Goal: Task Accomplishment & Management: Manage account settings

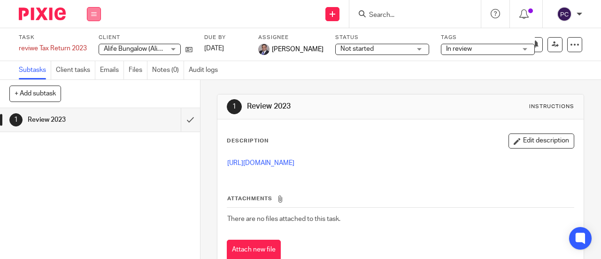
click at [99, 16] on button at bounding box center [94, 14] width 14 height 14
click at [94, 44] on link "Work" at bounding box center [89, 43] width 16 height 7
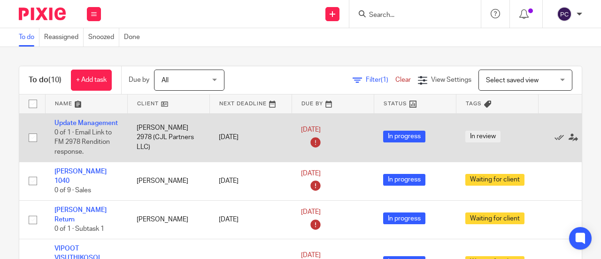
click at [31, 134] on input "checkbox" at bounding box center [33, 138] width 18 height 18
checkbox input "true"
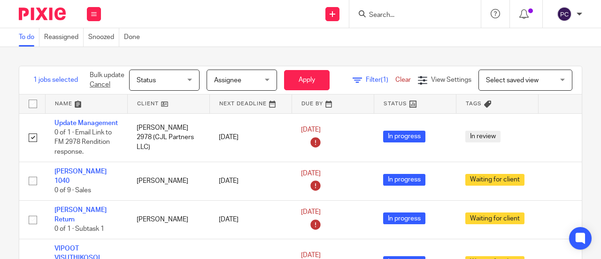
click at [181, 79] on span "Status" at bounding box center [162, 80] width 50 height 20
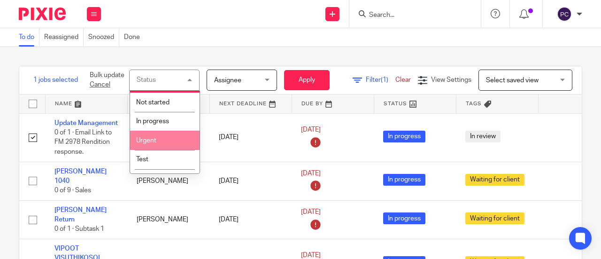
scroll to position [31, 0]
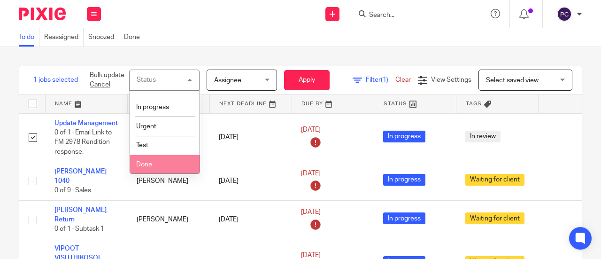
click at [160, 161] on li "Done" at bounding box center [164, 164] width 69 height 19
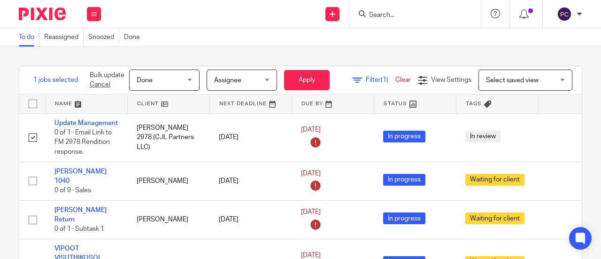
click at [307, 69] on form "Bulk update Cancel Done Done Status Not started In progress Urgent Test Done 3 …" at bounding box center [210, 79] width 240 height 21
click at [306, 75] on button "Apply" at bounding box center [307, 80] width 46 height 20
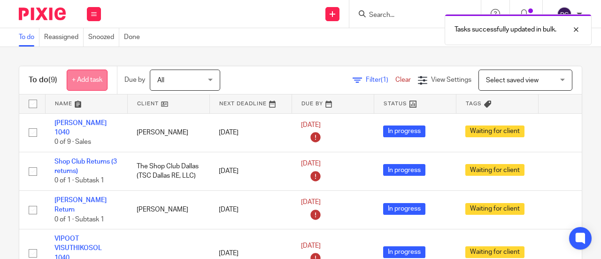
click at [71, 79] on link "+ Add task" at bounding box center [87, 79] width 41 height 21
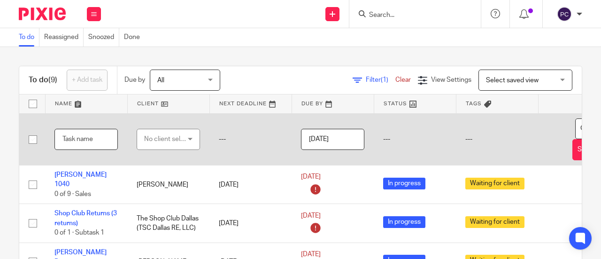
click at [70, 137] on input "text" at bounding box center [85, 139] width 63 height 21
type input "TY 2023"
click at [154, 139] on div "No client selected" at bounding box center [166, 139] width 44 height 20
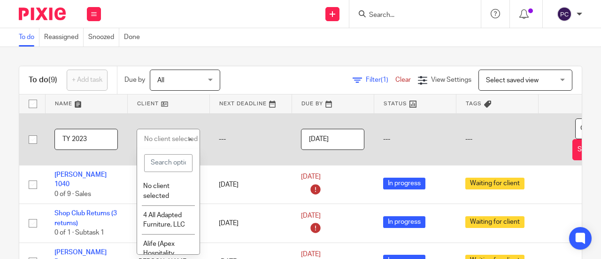
click at [158, 166] on input "search" at bounding box center [168, 163] width 48 height 18
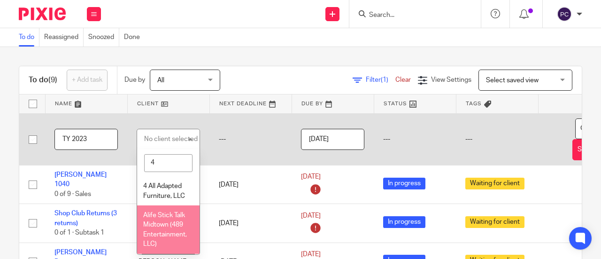
type input "4"
click at [167, 216] on span "Alife Stick Talk Midtown (489 Entertainment, LLC)" at bounding box center [165, 230] width 44 height 36
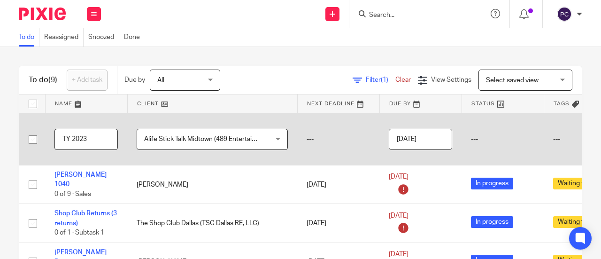
click at [164, 81] on span "All" at bounding box center [160, 80] width 7 height 7
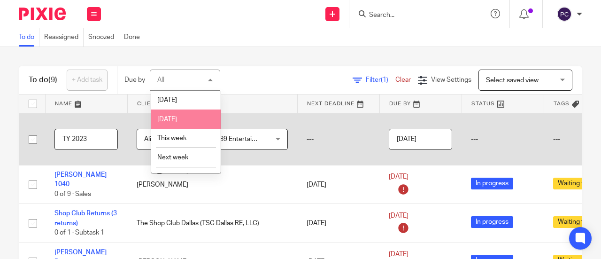
click at [177, 117] on span "[DATE]" at bounding box center [167, 119] width 20 height 7
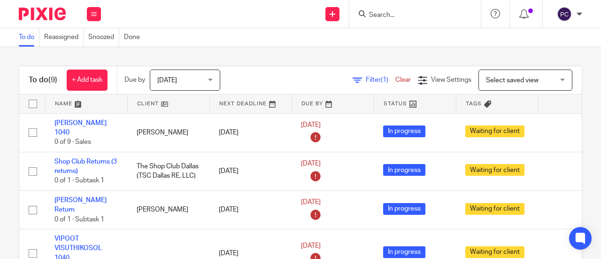
click at [164, 74] on span "[DATE]" at bounding box center [182, 80] width 50 height 20
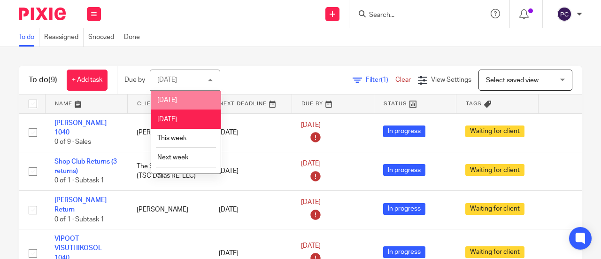
click at [170, 100] on span "[DATE]" at bounding box center [167, 100] width 20 height 7
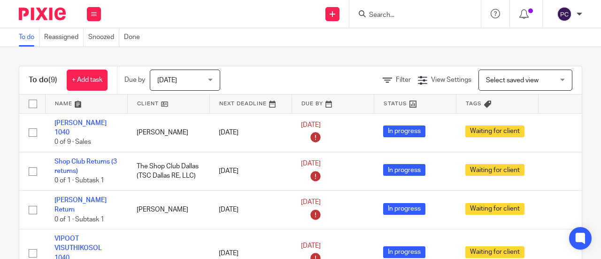
click at [152, 100] on link at bounding box center [169, 103] width 82 height 19
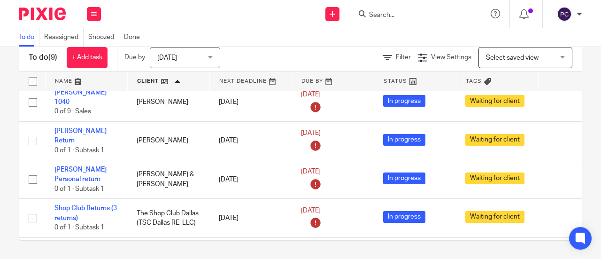
scroll to position [40, 0]
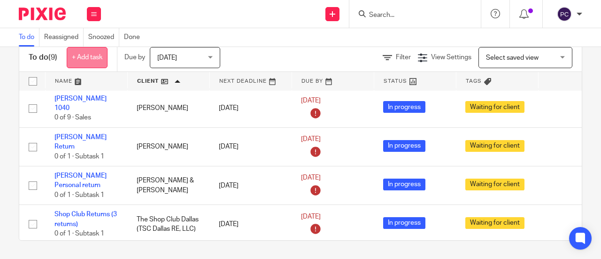
click at [98, 61] on link "+ Add task" at bounding box center [87, 57] width 41 height 21
click at [98, 62] on link "+ Add task" at bounding box center [87, 57] width 41 height 21
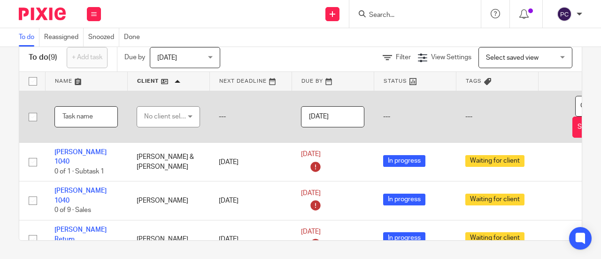
click at [90, 115] on input "text" at bounding box center [85, 116] width 63 height 21
type input "TY 2023"
click at [148, 115] on div "No client selected" at bounding box center [166, 117] width 44 height 20
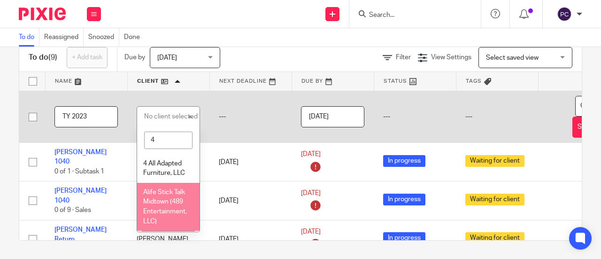
type input "4"
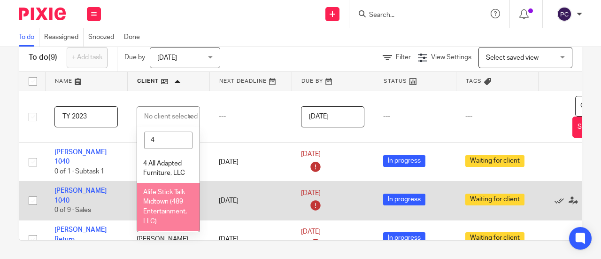
click at [158, 199] on span "Alife Stick Talk Midtown (489 Entertainment, LLC)" at bounding box center [165, 207] width 44 height 36
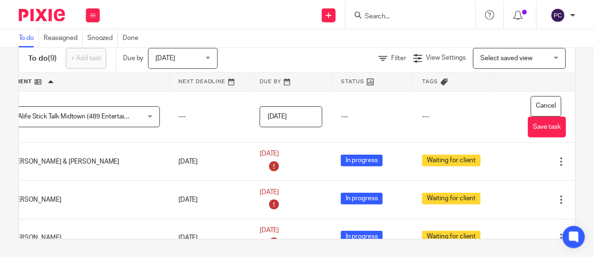
scroll to position [0, 148]
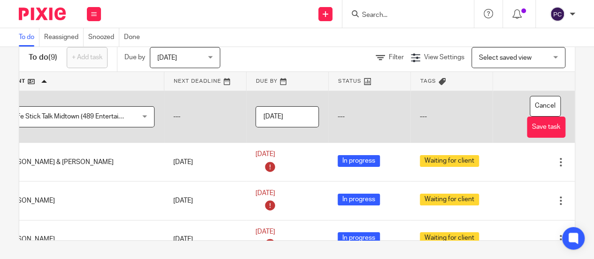
click at [290, 111] on input "2025-08-13" at bounding box center [286, 116] width 63 height 21
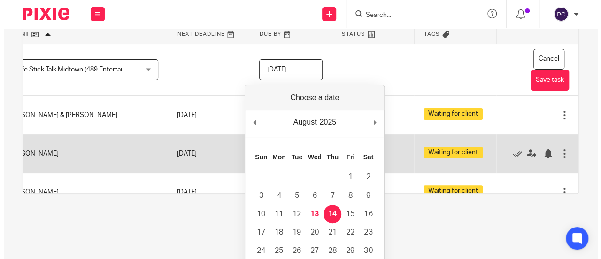
scroll to position [0, 0]
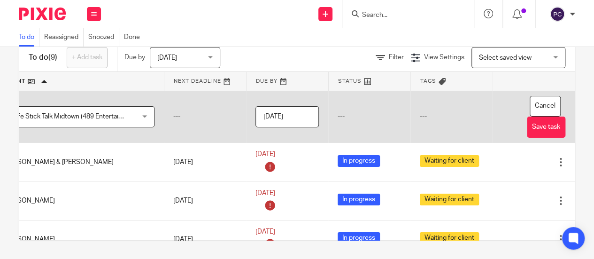
click at [286, 114] on input "2025-08-13" at bounding box center [286, 116] width 63 height 21
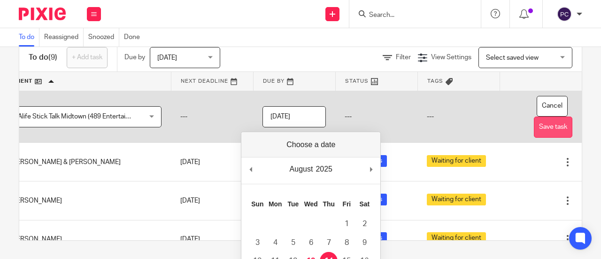
click at [535, 128] on button "Save task" at bounding box center [553, 126] width 38 height 21
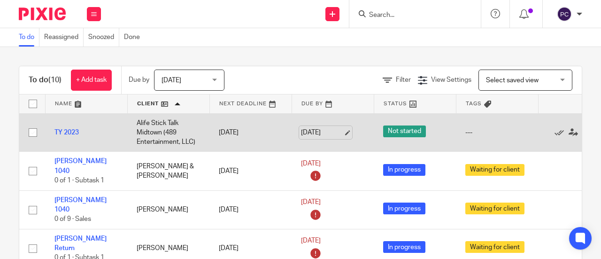
click at [343, 130] on link "Aug 13, 2025" at bounding box center [322, 133] width 42 height 10
click at [403, 129] on span "Not started" at bounding box center [404, 131] width 43 height 12
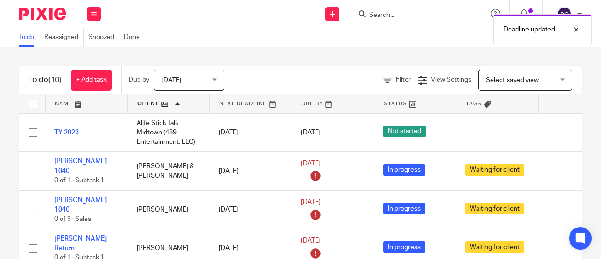
click at [179, 82] on span "[DATE]" at bounding box center [171, 80] width 20 height 7
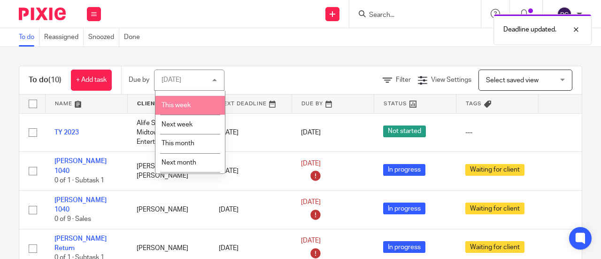
scroll to position [50, 0]
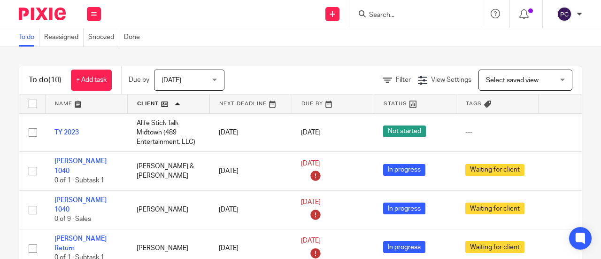
click at [386, 103] on link at bounding box center [415, 103] width 82 height 19
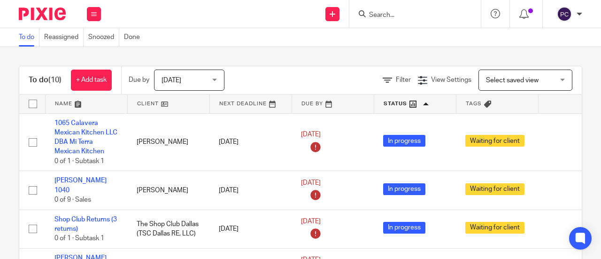
click at [206, 80] on span "[DATE]" at bounding box center [186, 80] width 50 height 20
click at [411, 102] on link at bounding box center [415, 103] width 82 height 19
click at [428, 103] on link at bounding box center [415, 103] width 82 height 19
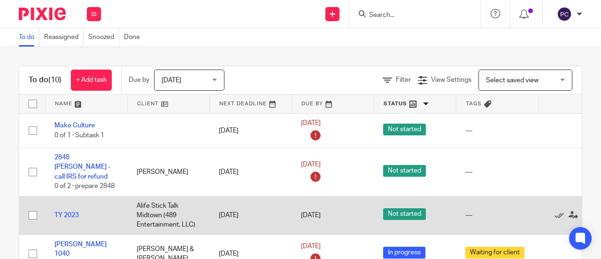
click at [414, 208] on span "Not started" at bounding box center [404, 214] width 43 height 12
click at [407, 208] on span "Not started" at bounding box center [404, 214] width 43 height 12
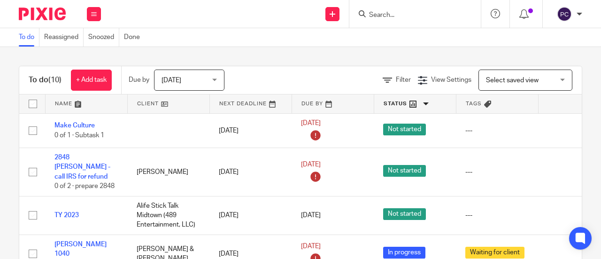
click at [133, 77] on p "Due by" at bounding box center [139, 79] width 21 height 9
click at [383, 81] on link "Filter" at bounding box center [397, 80] width 28 height 7
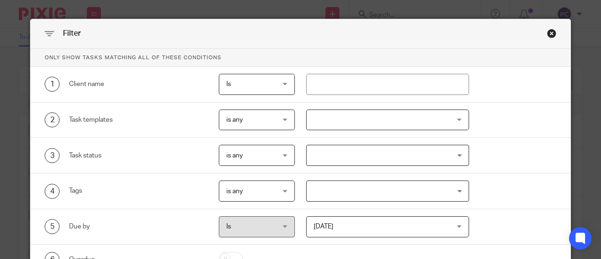
click at [547, 35] on div "Close this dialog window" at bounding box center [551, 33] width 9 height 9
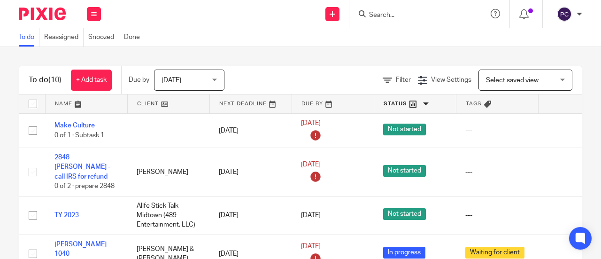
click at [131, 79] on p "Due by" at bounding box center [139, 79] width 21 height 9
click at [193, 80] on span "Today" at bounding box center [186, 80] width 50 height 20
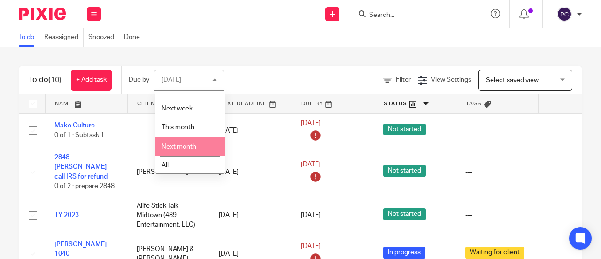
scroll to position [50, 0]
click at [215, 75] on div "Today Today" at bounding box center [189, 79] width 70 height 21
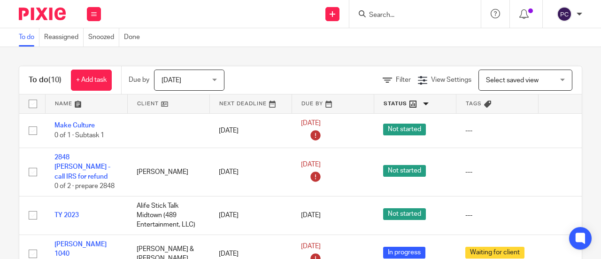
click at [144, 81] on p "Due by" at bounding box center [139, 79] width 21 height 9
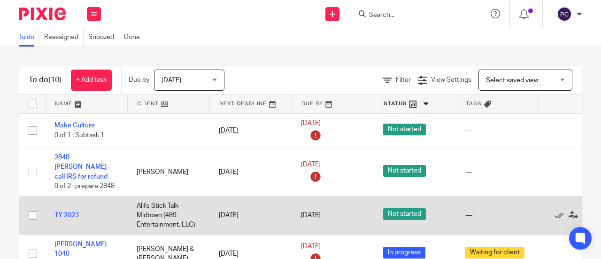
click at [402, 208] on span "Not started" at bounding box center [404, 214] width 43 height 12
click at [403, 208] on span "Not started" at bounding box center [404, 214] width 43 height 12
click at [466, 210] on div "---" at bounding box center [496, 214] width 63 height 9
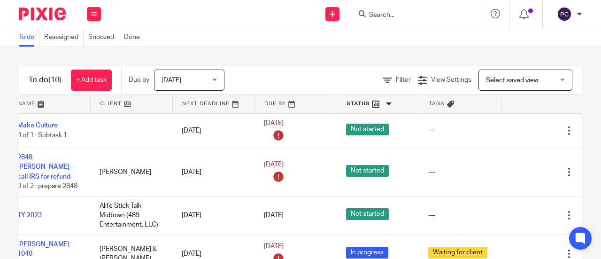
scroll to position [0, 60]
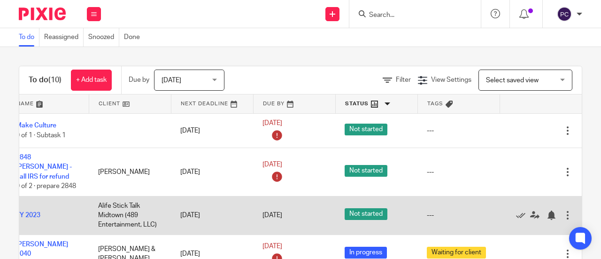
click at [563, 210] on div at bounding box center [567, 214] width 9 height 9
click at [345, 208] on span "Not started" at bounding box center [366, 214] width 43 height 12
click at [29, 200] on td "TY 2023" at bounding box center [48, 215] width 82 height 38
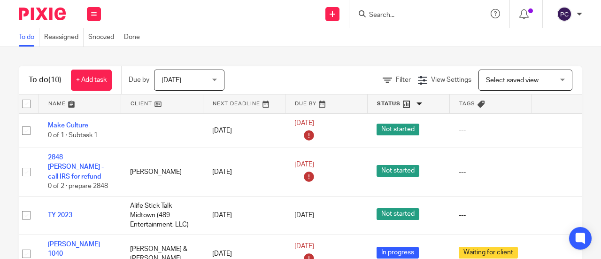
scroll to position [0, 0]
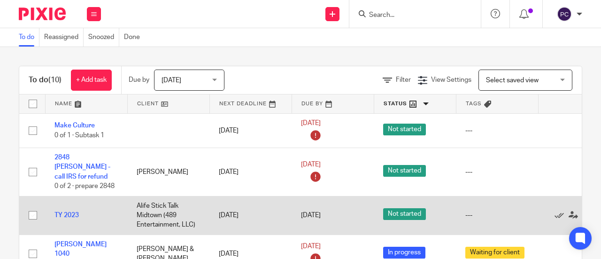
click at [37, 206] on input "checkbox" at bounding box center [33, 215] width 18 height 18
checkbox input "true"
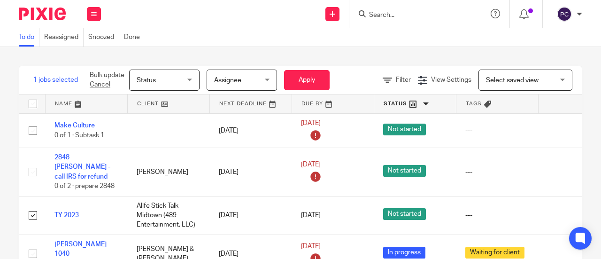
click at [178, 74] on span "Status" at bounding box center [162, 80] width 50 height 20
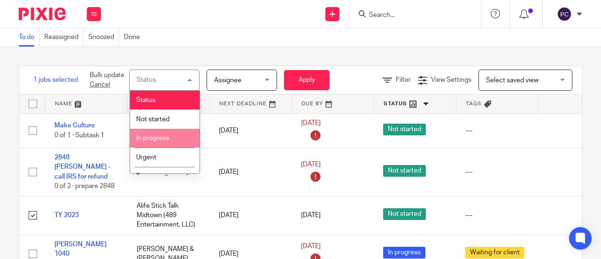
click at [152, 142] on li "In progress" at bounding box center [164, 138] width 69 height 19
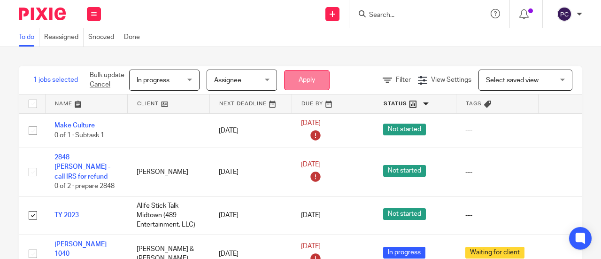
click at [303, 80] on button "Apply" at bounding box center [307, 80] width 46 height 20
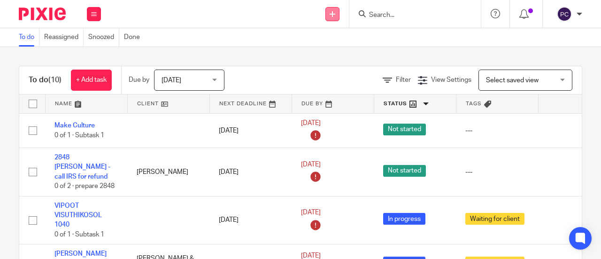
click at [334, 12] on icon at bounding box center [332, 14] width 6 height 6
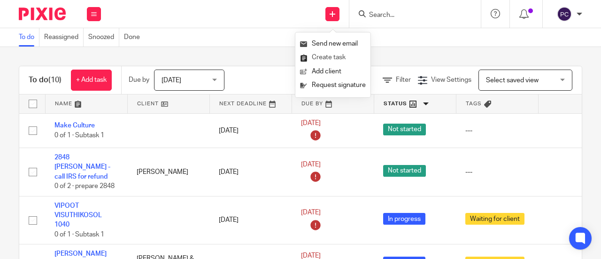
click at [326, 61] on link "Create task" at bounding box center [333, 58] width 66 height 14
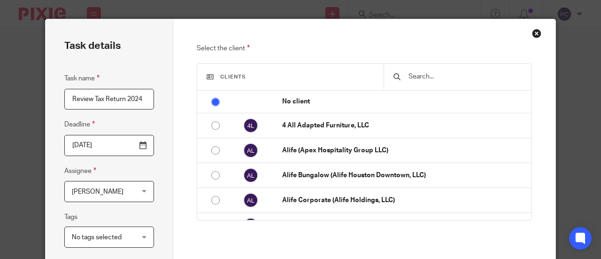
type input "Review Tax Return 2024"
click at [422, 76] on input "text" at bounding box center [464, 76] width 115 height 10
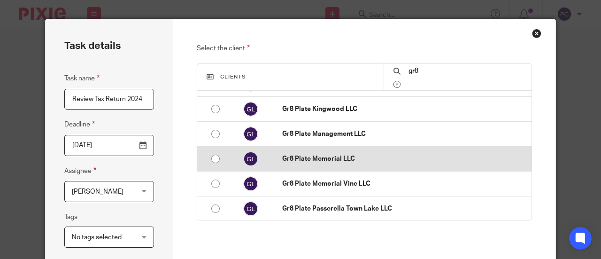
scroll to position [188, 0]
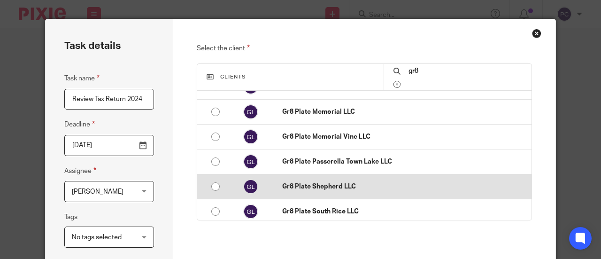
type input "gr8"
click at [325, 185] on p "Gr8 Plate Shepherd LLC" at bounding box center [404, 186] width 245 height 9
radio input "false"
radio input "true"
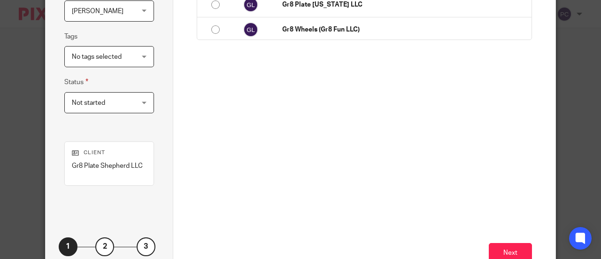
scroll to position [226, 0]
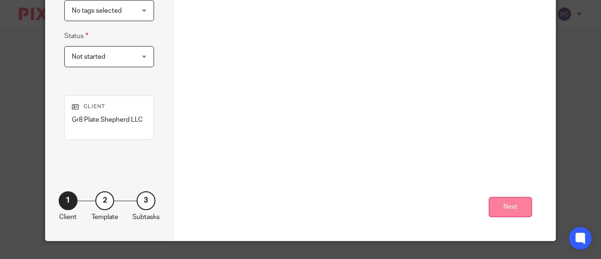
click at [496, 208] on button "Next" at bounding box center [510, 207] width 43 height 20
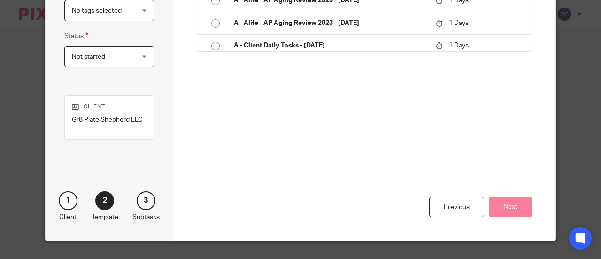
click at [510, 202] on button "Next" at bounding box center [510, 207] width 43 height 20
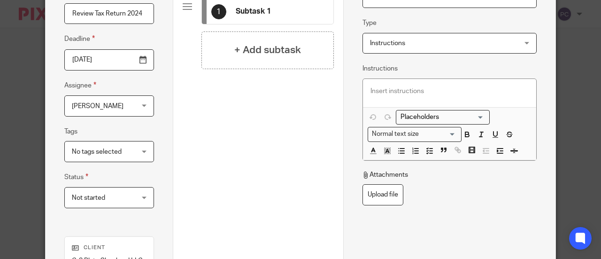
scroll to position [0, 0]
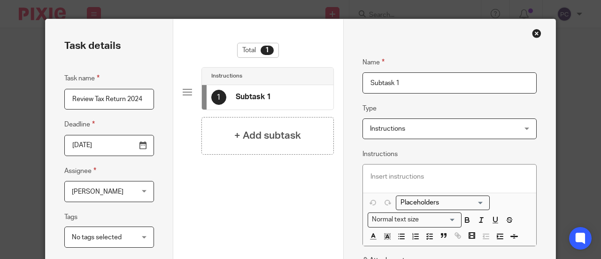
click at [389, 88] on input "Subtask 1" at bounding box center [449, 82] width 175 height 21
drag, startPoint x: 406, startPoint y: 84, endPoint x: 360, endPoint y: 79, distance: 46.2
click at [362, 79] on input "Subtask 1" at bounding box center [449, 82] width 175 height 21
type input "TY 2024"
click at [426, 183] on div at bounding box center [450, 178] width 174 height 28
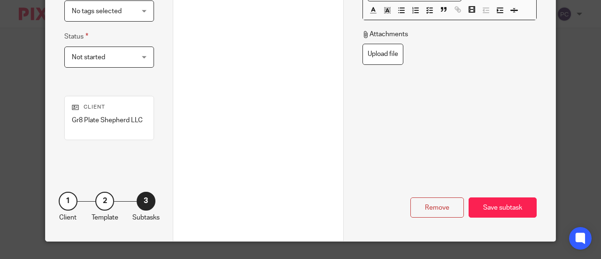
scroll to position [226, 0]
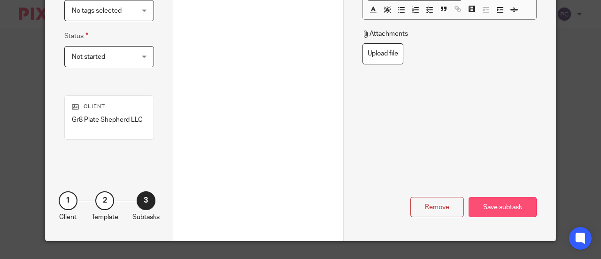
click at [505, 206] on div "Save subtask" at bounding box center [502, 207] width 68 height 20
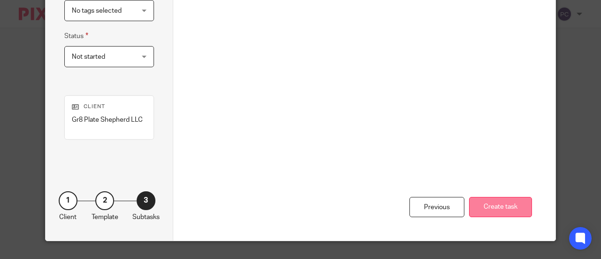
click at [493, 202] on button "Create task" at bounding box center [500, 207] width 63 height 20
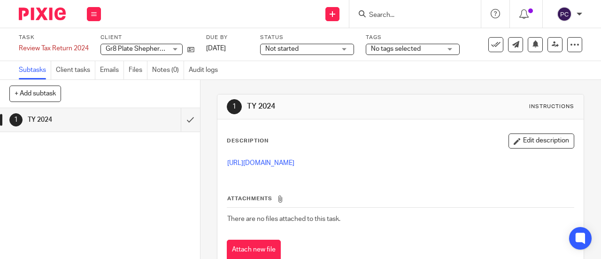
click at [332, 14] on icon at bounding box center [332, 14] width 6 height 6
click at [243, 68] on div "Subtasks Client tasks Emails Files Notes (0) Audit logs" at bounding box center [300, 70] width 601 height 19
click at [333, 16] on icon at bounding box center [332, 14] width 6 height 6
click at [344, 55] on link "Create task" at bounding box center [333, 58] width 66 height 14
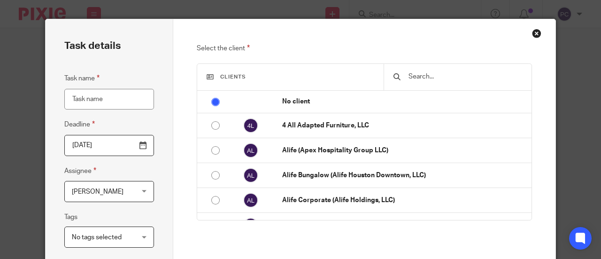
scroll to position [47, 0]
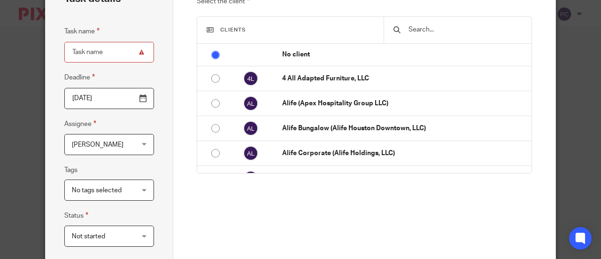
click at [135, 140] on div "[PERSON_NAME] [PERSON_NAME]" at bounding box center [109, 144] width 90 height 21
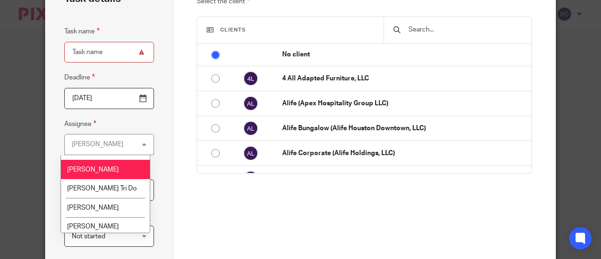
scroll to position [858, 0]
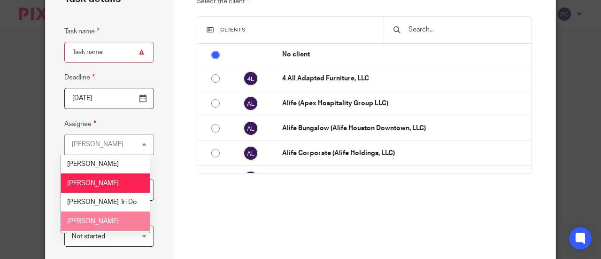
click at [110, 211] on li "[PERSON_NAME]" at bounding box center [105, 220] width 89 height 19
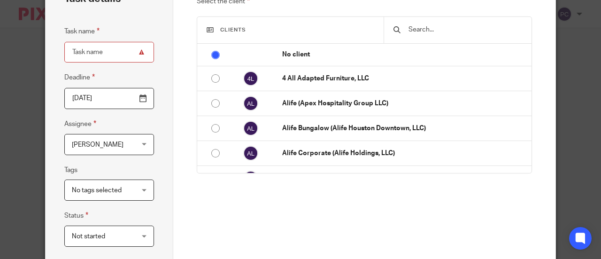
click at [100, 55] on input "Task name" at bounding box center [109, 52] width 90 height 21
type input "Review Tax Return 2024"
click at [100, 191] on span "No tags selected" at bounding box center [97, 190] width 50 height 7
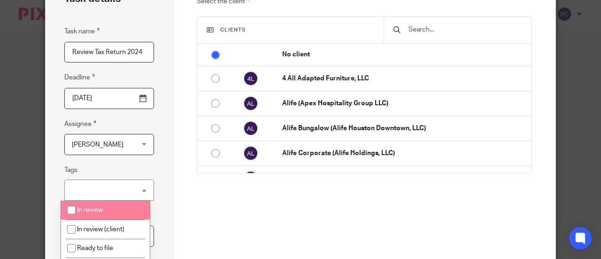
click at [100, 204] on li "In review" at bounding box center [105, 209] width 89 height 19
checkbox input "true"
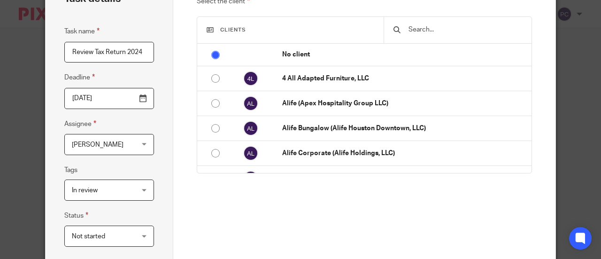
click at [116, 169] on fieldset "Tags In review In review In review (client) Ready to file Records received Urge…" at bounding box center [109, 182] width 90 height 36
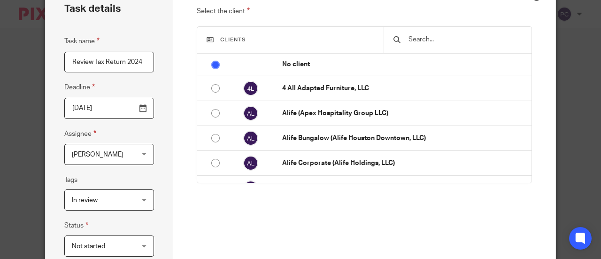
scroll to position [0, 0]
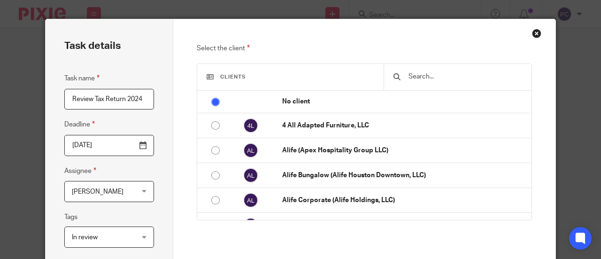
click at [410, 76] on input "text" at bounding box center [464, 76] width 115 height 10
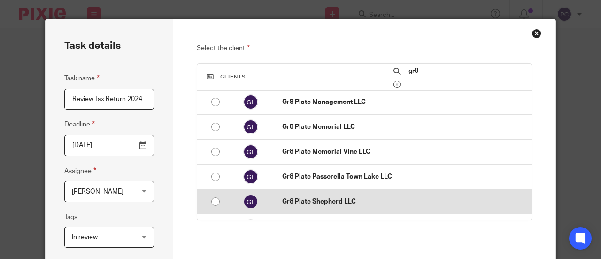
scroll to position [188, 0]
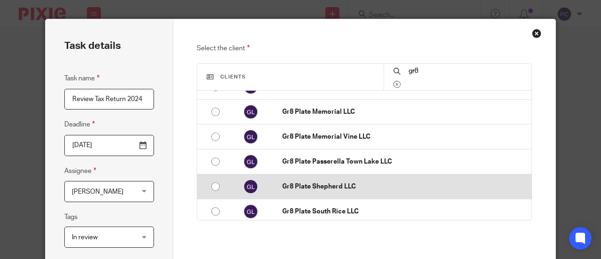
type input "gr8"
click at [339, 187] on p "Gr8 Plate Shepherd LLC" at bounding box center [404, 186] width 245 height 9
radio input "false"
radio input "true"
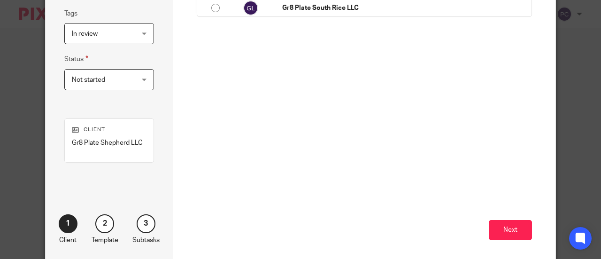
scroll to position [226, 0]
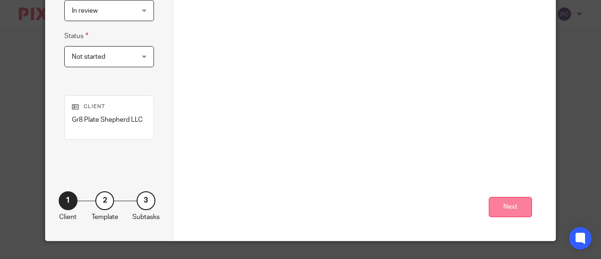
click at [502, 200] on button "Next" at bounding box center [510, 207] width 43 height 20
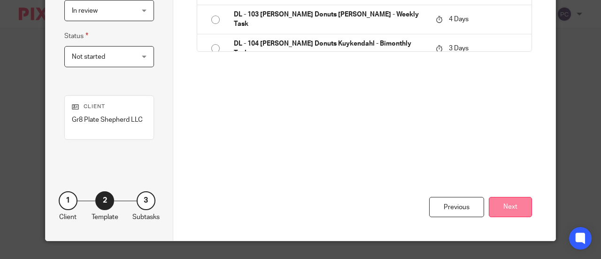
click at [516, 205] on button "Next" at bounding box center [510, 207] width 43 height 20
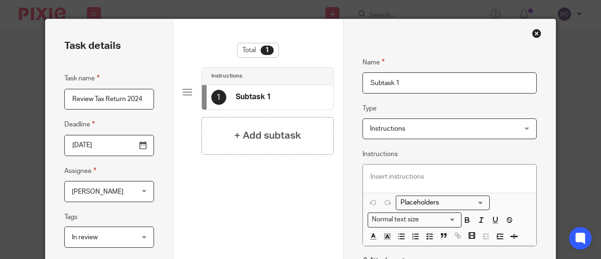
scroll to position [0, 0]
click at [398, 82] on input "Subtask 1" at bounding box center [449, 82] width 175 height 21
drag, startPoint x: 398, startPoint y: 82, endPoint x: 342, endPoint y: 80, distance: 56.4
click at [343, 81] on div "Name Subtask 1 Type Instructions Instructions Instructions Document signing - r…" at bounding box center [449, 242] width 213 height 447
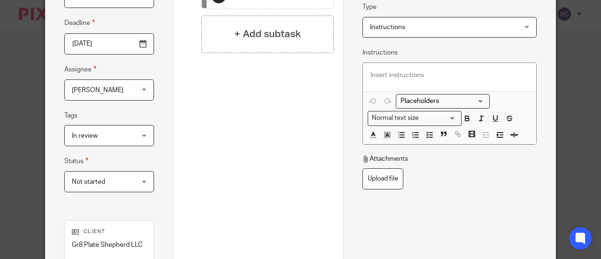
scroll to position [94, 0]
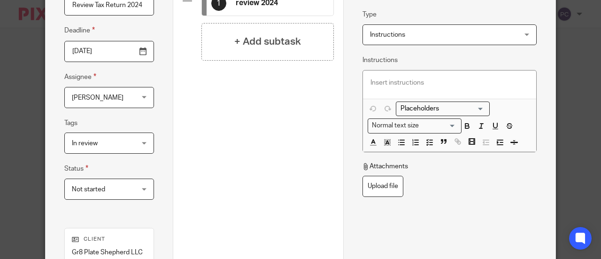
type input "review 2024"
click at [391, 87] on div at bounding box center [450, 84] width 174 height 28
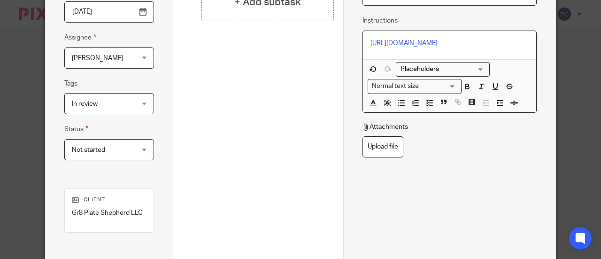
scroll to position [226, 0]
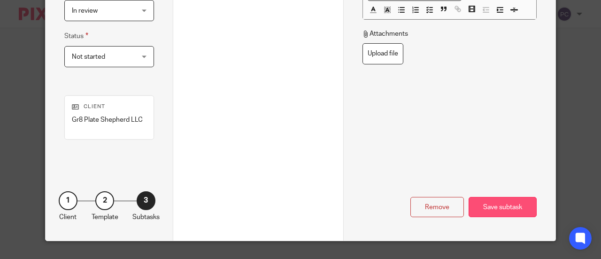
click at [505, 204] on div "Save subtask" at bounding box center [502, 207] width 68 height 20
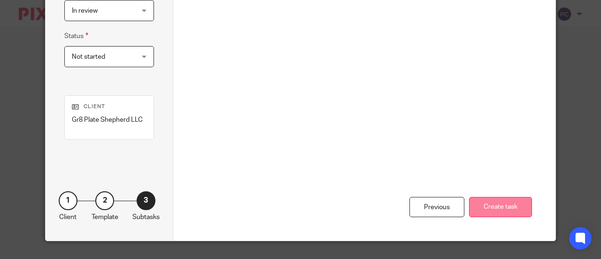
click at [480, 201] on button "Create task" at bounding box center [500, 207] width 63 height 20
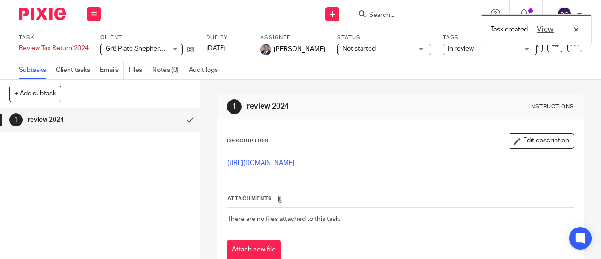
click at [328, 16] on div "Task created. View" at bounding box center [445, 27] width 291 height 36
click at [334, 15] on icon at bounding box center [332, 14] width 6 height 6
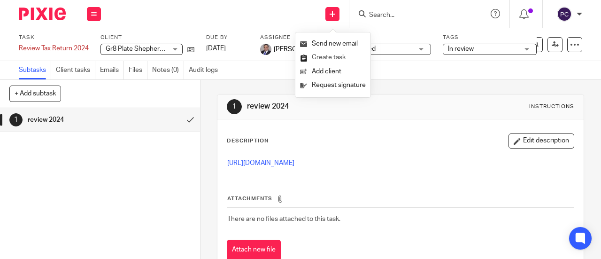
click at [329, 59] on link "Create task" at bounding box center [333, 58] width 66 height 14
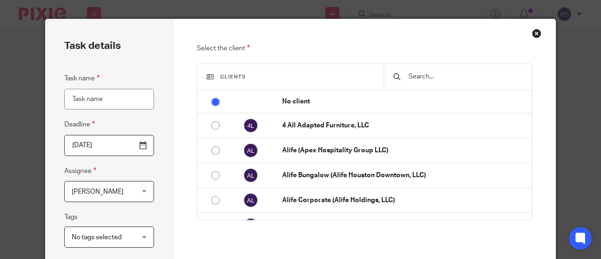
click at [92, 100] on input "Task name" at bounding box center [109, 99] width 90 height 21
type input "Review Tax Return 2023"
click at [108, 193] on span "[PERSON_NAME]" at bounding box center [98, 191] width 52 height 7
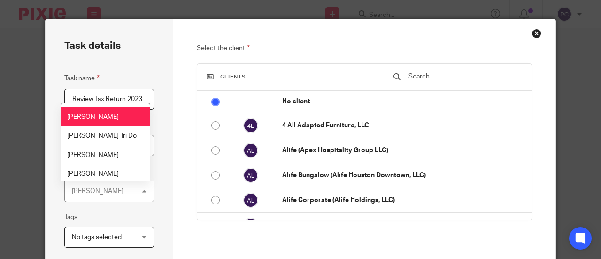
scroll to position [858, 0]
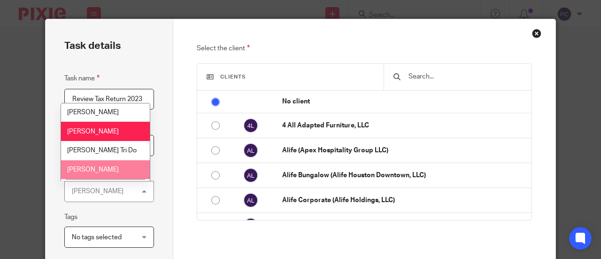
click at [93, 166] on span "[PERSON_NAME]" at bounding box center [93, 169] width 52 height 7
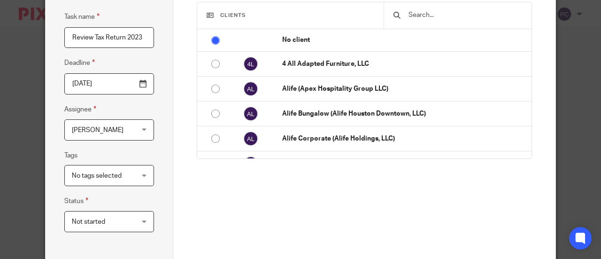
scroll to position [47, 0]
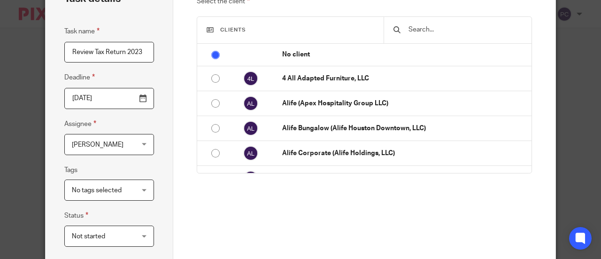
click at [429, 31] on input "text" at bounding box center [464, 29] width 115 height 10
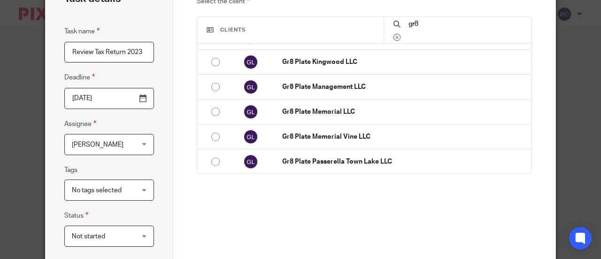
scroll to position [188, 0]
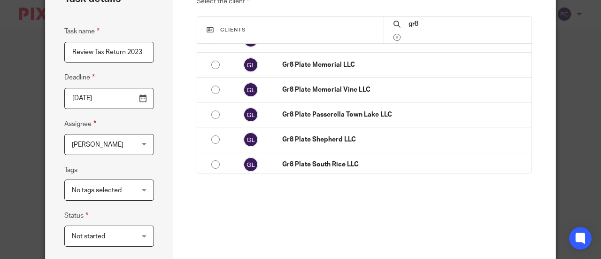
type input "gr8"
click at [310, 138] on p "Gr8 Plate Shepherd LLC" at bounding box center [404, 139] width 245 height 9
radio input "false"
radio input "true"
click at [345, 215] on div "Select the client Clients gr8 No client 4 All Adapted Furniture, LLC Alife (Ape…" at bounding box center [365, 138] width 336 height 284
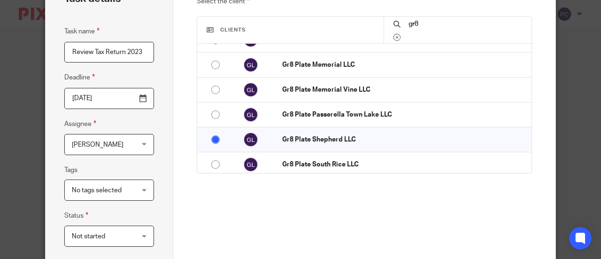
scroll to position [226, 0]
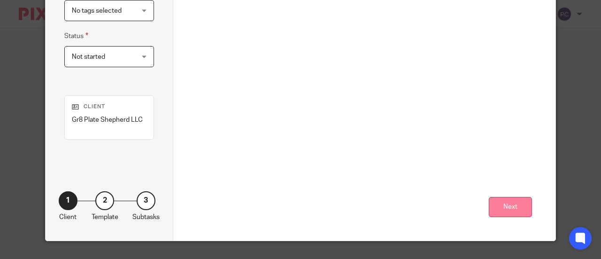
click at [506, 205] on button "Next" at bounding box center [510, 207] width 43 height 20
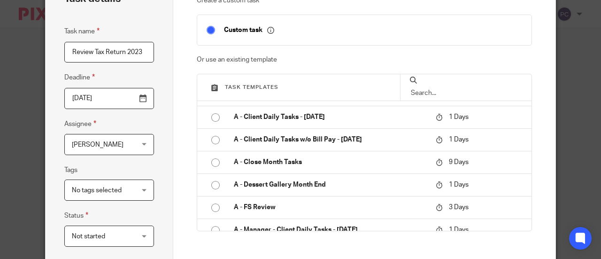
scroll to position [235, 0]
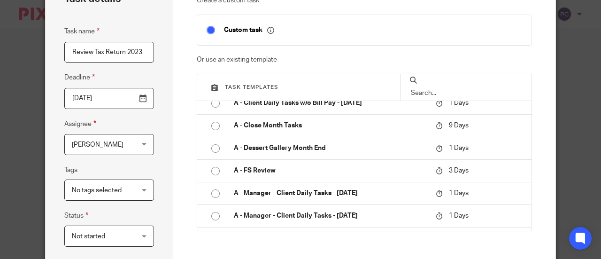
click at [516, 250] on div "Create a custom task Custom task Or use an existing template Task templates A -…" at bounding box center [365, 152] width 336 height 313
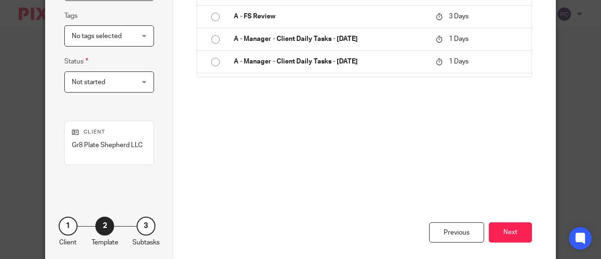
scroll to position [226, 0]
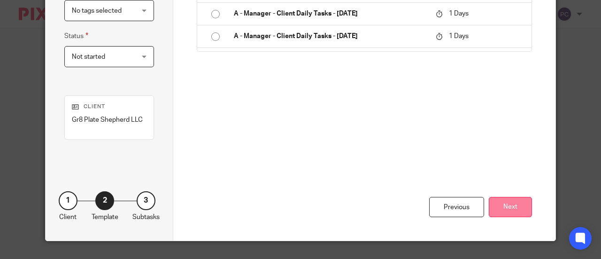
click at [511, 202] on button "Next" at bounding box center [510, 207] width 43 height 20
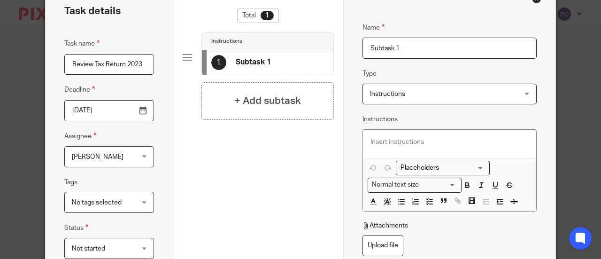
scroll to position [0, 0]
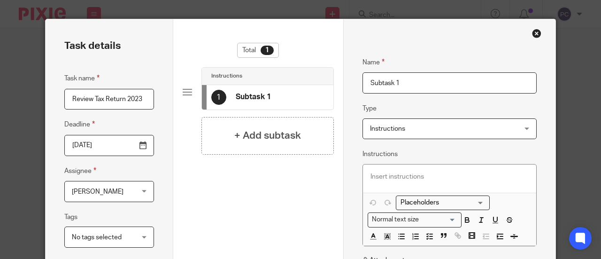
click at [383, 83] on input "Subtask 1" at bounding box center [449, 82] width 175 height 21
drag, startPoint x: 404, startPoint y: 86, endPoint x: 327, endPoint y: 79, distance: 77.3
click at [328, 79] on div "Task details Task name Review Tax Return 2023 Deadline [DATE] Assignee [PERSON_…" at bounding box center [301, 242] width 510 height 447
type input "Review 2023"
click at [395, 177] on p at bounding box center [449, 176] width 159 height 9
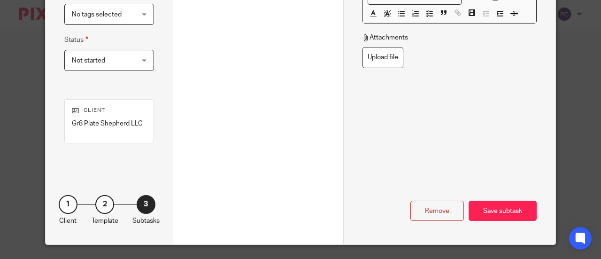
scroll to position [226, 0]
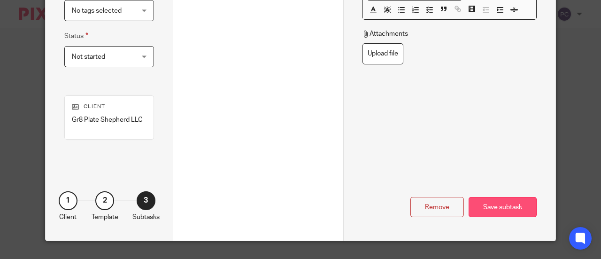
click at [509, 208] on div "Save subtask" at bounding box center [502, 207] width 68 height 20
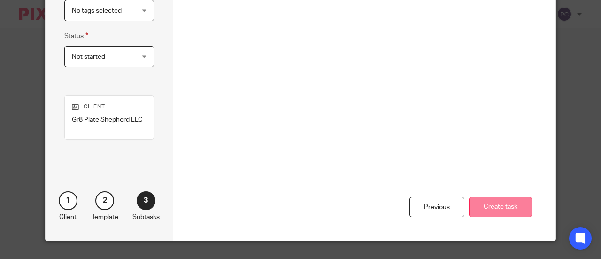
click at [490, 206] on button "Create task" at bounding box center [500, 207] width 63 height 20
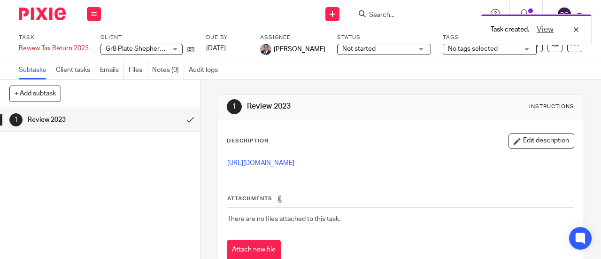
click at [330, 11] on div "Task created. View" at bounding box center [445, 27] width 291 height 36
click at [333, 13] on div "Task created. View" at bounding box center [445, 27] width 291 height 36
click at [336, 14] on link at bounding box center [332, 14] width 14 height 14
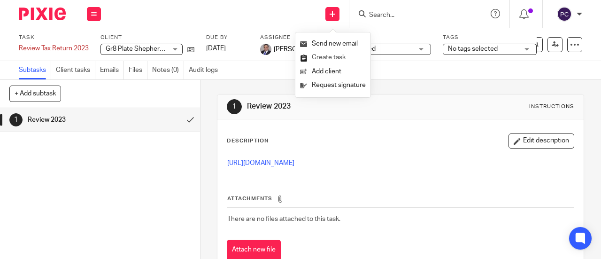
click at [342, 55] on link "Create task" at bounding box center [333, 58] width 66 height 14
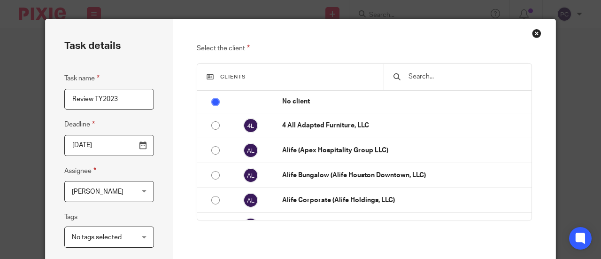
type input "Review TY2023"
click at [413, 75] on input "text" at bounding box center [464, 76] width 115 height 10
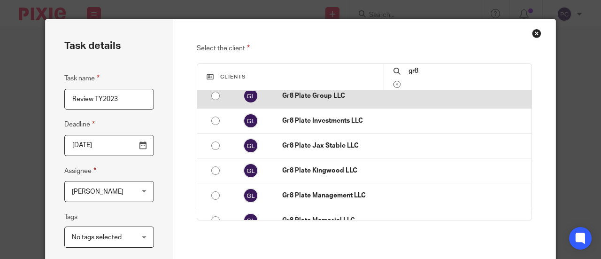
scroll to position [94, 0]
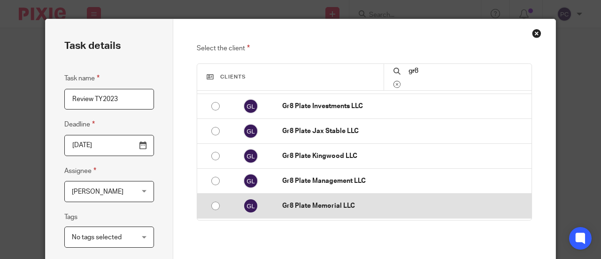
type input "gr8"
click at [321, 198] on td "Gr8 Plate Memorial LLC" at bounding box center [402, 205] width 259 height 25
radio input "false"
radio input "true"
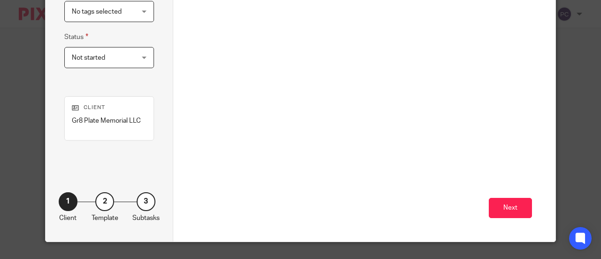
scroll to position [226, 0]
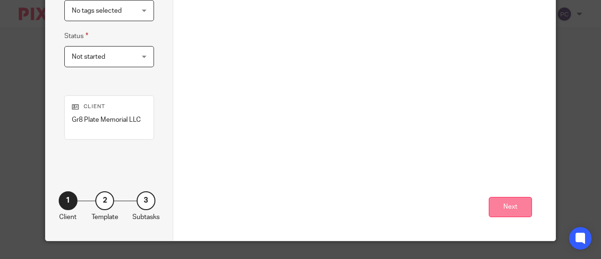
click at [498, 210] on button "Next" at bounding box center [510, 207] width 43 height 20
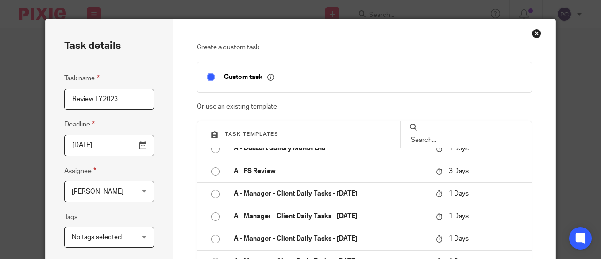
scroll to position [282, 0]
click at [71, 178] on fieldset "Assignee Pablo Caceres Pablo Caceres Client manager Andrea Marques Anielka Mart…" at bounding box center [109, 183] width 90 height 37
click at [77, 185] on span "[PERSON_NAME]" at bounding box center [104, 191] width 65 height 20
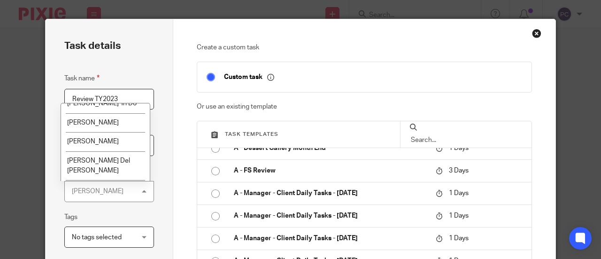
scroll to position [858, 0]
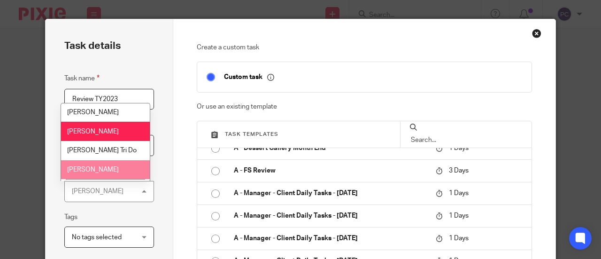
click at [107, 166] on span "[PERSON_NAME]" at bounding box center [93, 169] width 52 height 7
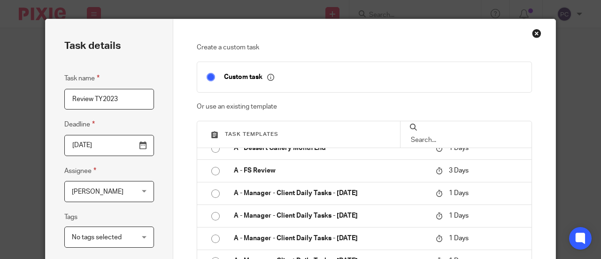
click at [124, 234] on span "No tags selected" at bounding box center [104, 237] width 65 height 20
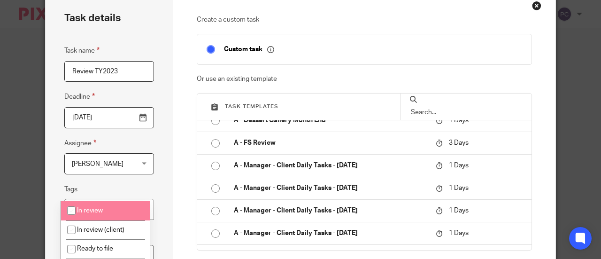
scroll to position [47, 0]
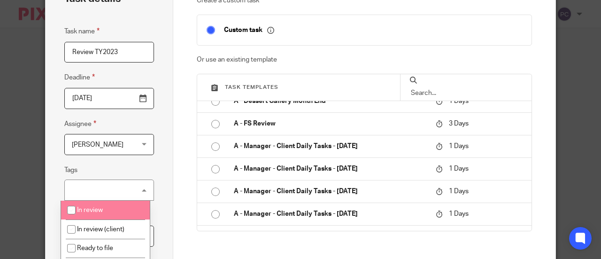
click at [94, 213] on li "In review" at bounding box center [105, 209] width 89 height 19
checkbox input "true"
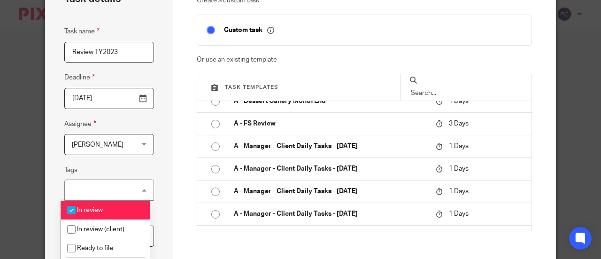
click at [156, 180] on div "Task details Task name Review TY2023 Deadline 2025-08-12 Assignee Rahil Hamiran…" at bounding box center [110, 195] width 128 height 447
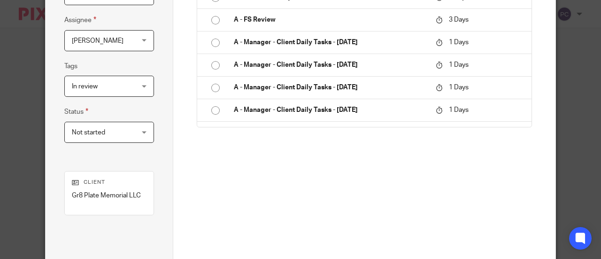
scroll to position [188, 0]
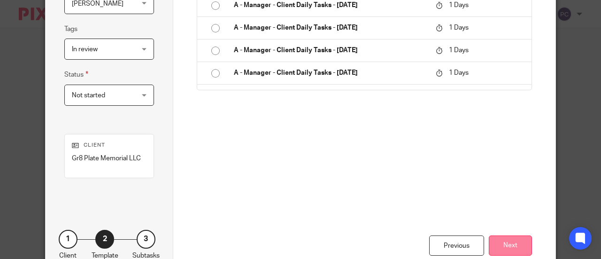
click at [508, 242] on button "Next" at bounding box center [510, 245] width 43 height 20
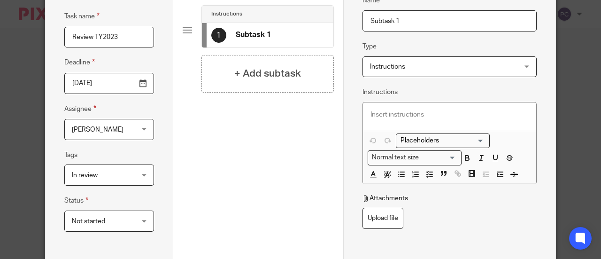
scroll to position [47, 0]
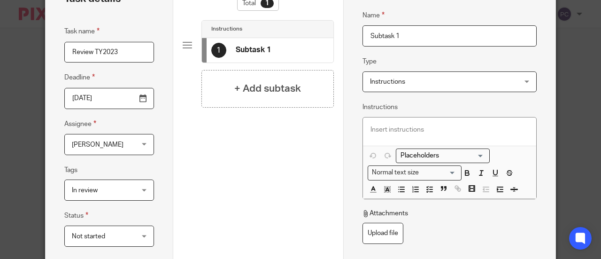
drag, startPoint x: 398, startPoint y: 37, endPoint x: 351, endPoint y: 33, distance: 47.6
click at [351, 33] on div "Name Subtask 1 Type Instructions Instructions Instructions Document signing - r…" at bounding box center [449, 195] width 213 height 447
type input "Review TY 2023"
click at [389, 130] on p at bounding box center [449, 129] width 159 height 9
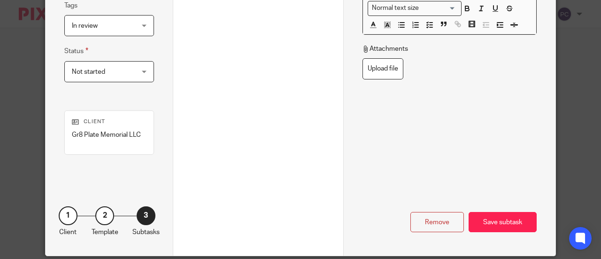
scroll to position [226, 0]
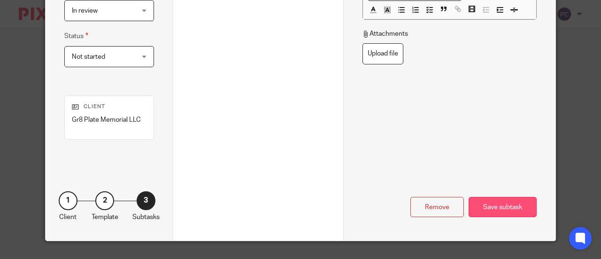
click at [495, 201] on div "Save subtask" at bounding box center [502, 207] width 68 height 20
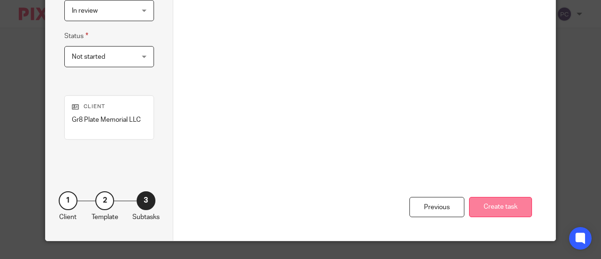
click at [479, 202] on button "Create task" at bounding box center [500, 207] width 63 height 20
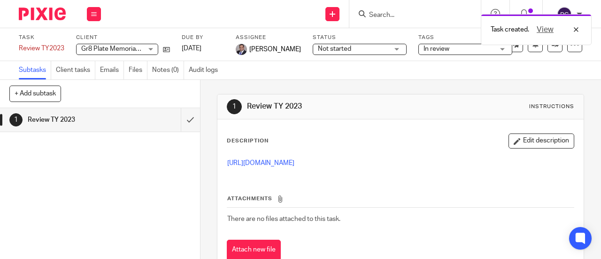
click at [331, 15] on div "Task created. View" at bounding box center [445, 27] width 291 height 36
click at [332, 15] on div "Task created. View" at bounding box center [445, 27] width 291 height 36
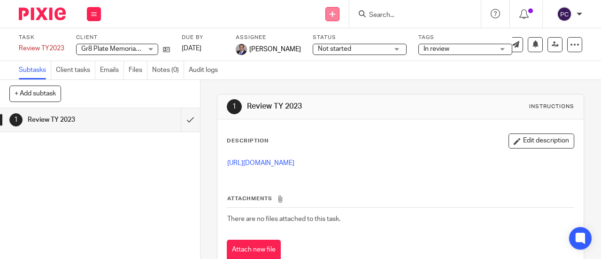
click at [334, 15] on icon at bounding box center [332, 14] width 6 height 6
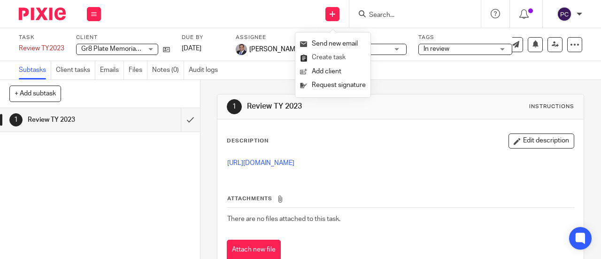
click at [323, 57] on link "Create task" at bounding box center [333, 58] width 66 height 14
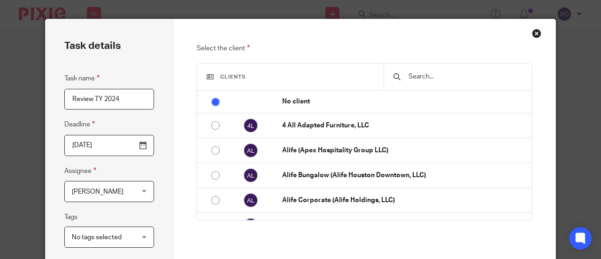
type input "Review TY 2024"
click at [413, 75] on input "text" at bounding box center [464, 76] width 115 height 10
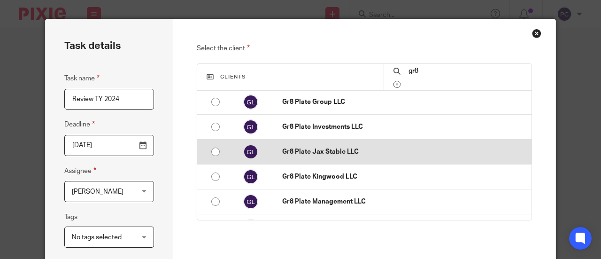
scroll to position [94, 0]
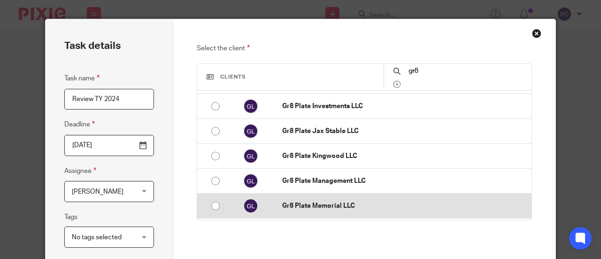
type input "gr8"
click at [314, 203] on p "Gr8 Plate Memorial LLC" at bounding box center [404, 205] width 245 height 9
radio input "false"
radio input "true"
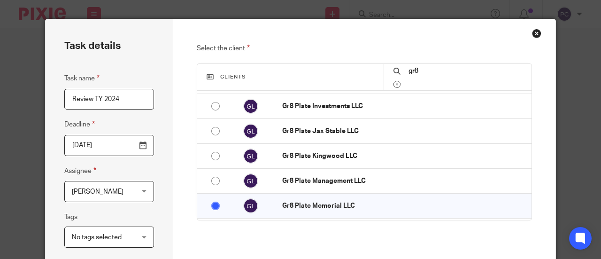
click at [388, 242] on div "Select the client Clients gr8 No client 4 All Adapted Furniture, LLC Alife (Ape…" at bounding box center [365, 185] width 336 height 284
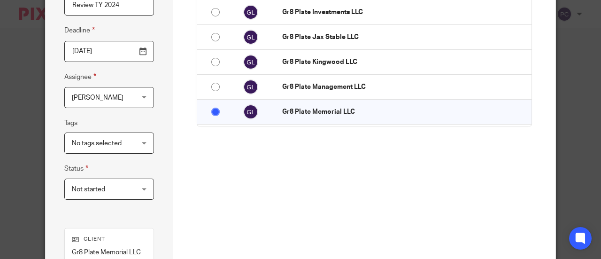
click at [85, 88] on span "[PERSON_NAME]" at bounding box center [104, 97] width 65 height 20
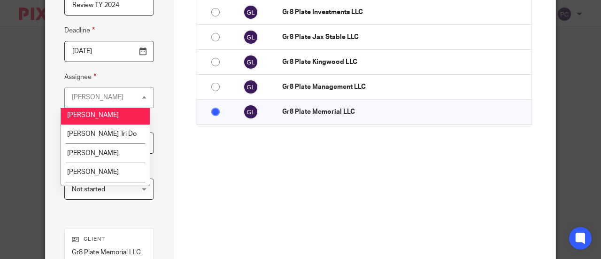
scroll to position [858, 0]
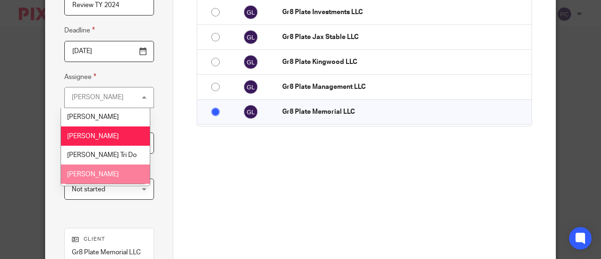
click at [98, 171] on span "[PERSON_NAME]" at bounding box center [93, 174] width 52 height 7
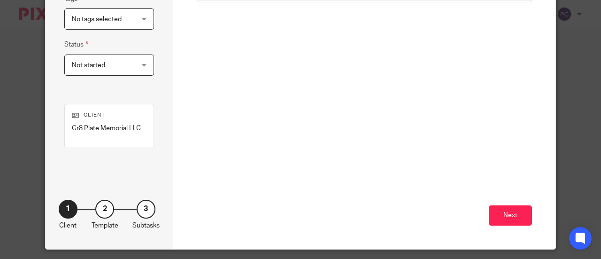
scroll to position [226, 0]
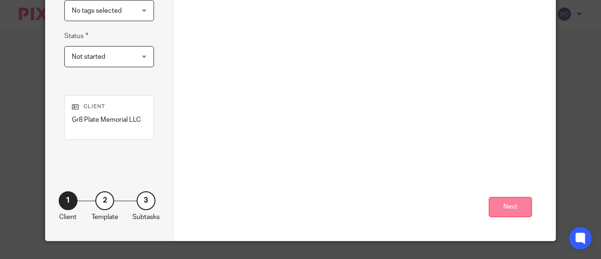
click at [497, 207] on button "Next" at bounding box center [510, 207] width 43 height 20
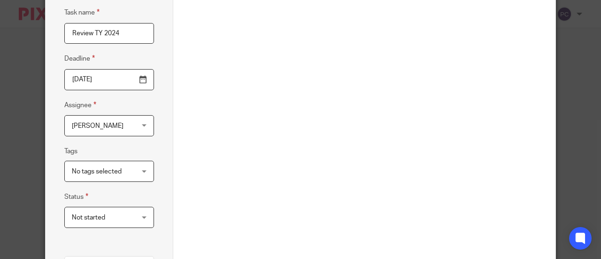
scroll to position [38, 0]
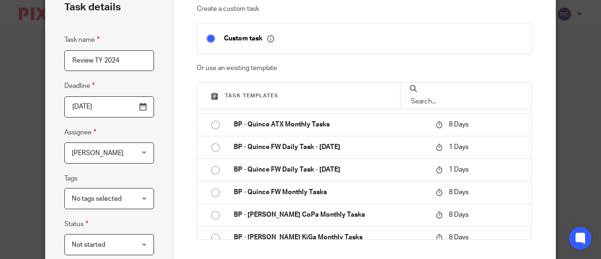
click at [478, 251] on div "Create a custom task Custom task Or use an existing template Task templates A -…" at bounding box center [365, 160] width 336 height 313
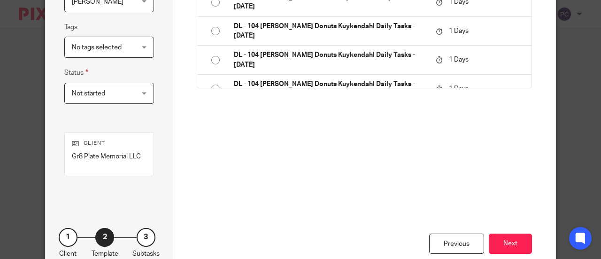
scroll to position [226, 0]
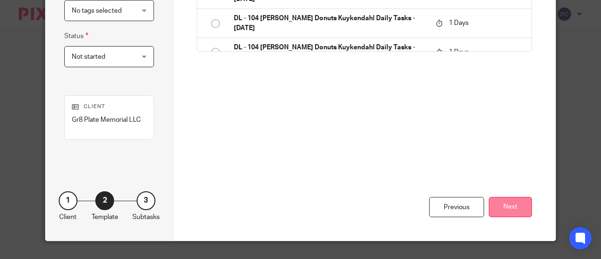
click at [514, 209] on button "Next" at bounding box center [510, 207] width 43 height 20
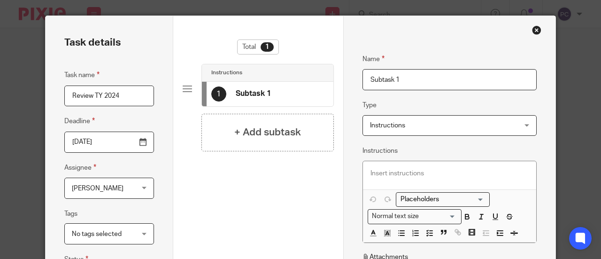
scroll to position [0, 0]
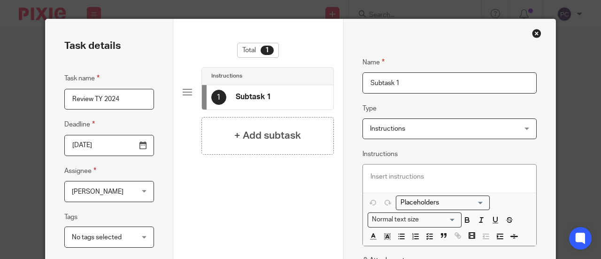
drag, startPoint x: 405, startPoint y: 86, endPoint x: 332, endPoint y: 95, distance: 73.4
click at [332, 95] on div "Task details Task name Review TY 2024 Deadline 2025-08-12 Assignee Rahil Hamira…" at bounding box center [301, 242] width 510 height 447
type input "Review TY2024"
click at [378, 177] on p at bounding box center [449, 176] width 159 height 9
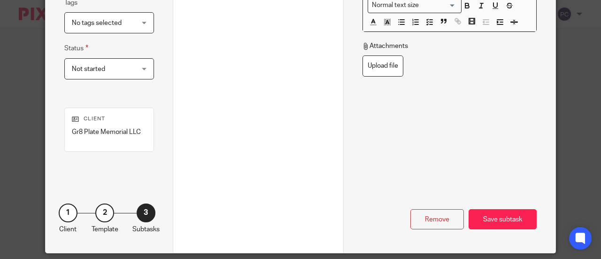
scroll to position [226, 0]
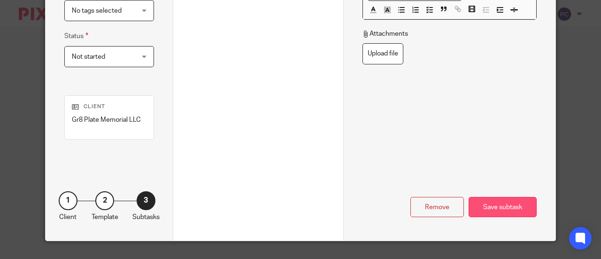
click at [487, 203] on div "Save subtask" at bounding box center [502, 207] width 68 height 20
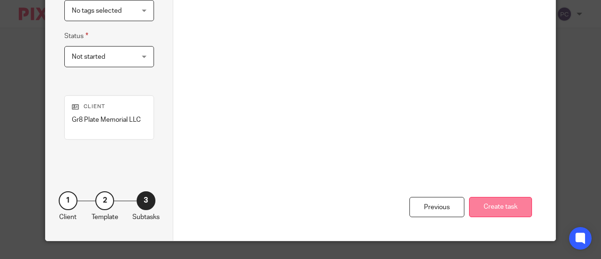
click at [484, 202] on button "Create task" at bounding box center [500, 207] width 63 height 20
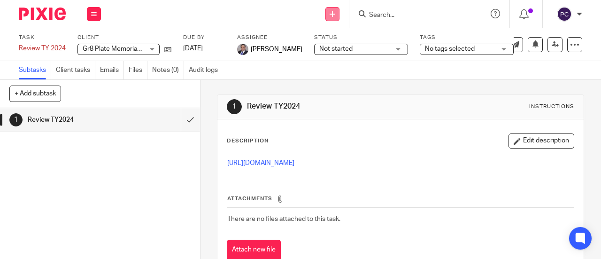
click at [332, 12] on icon at bounding box center [332, 14] width 6 height 6
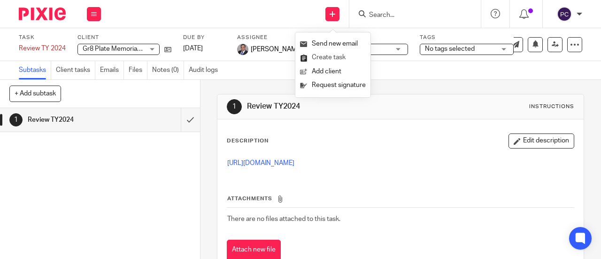
click at [325, 55] on link "Create task" at bounding box center [333, 58] width 66 height 14
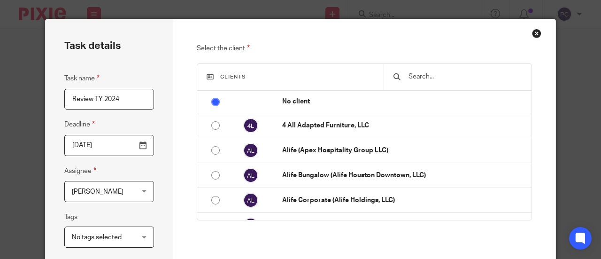
type input "Review TY 2024"
click at [87, 192] on span "[PERSON_NAME]" at bounding box center [98, 191] width 52 height 7
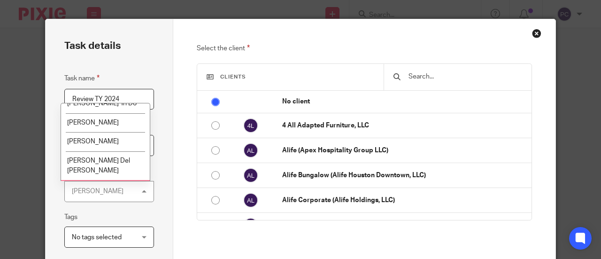
scroll to position [858, 0]
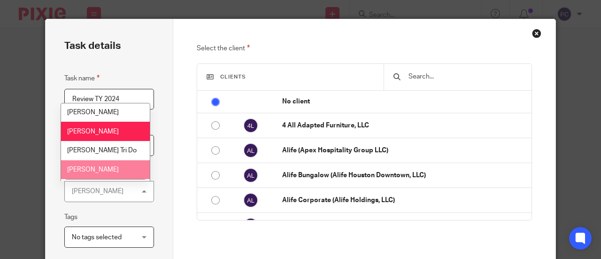
click at [98, 166] on span "[PERSON_NAME]" at bounding box center [93, 169] width 52 height 7
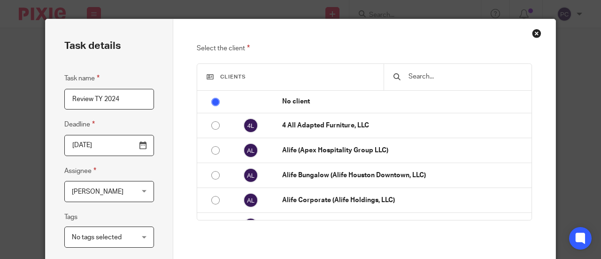
click at [452, 70] on div at bounding box center [457, 77] width 148 height 26
click at [430, 80] on input "text" at bounding box center [464, 76] width 115 height 10
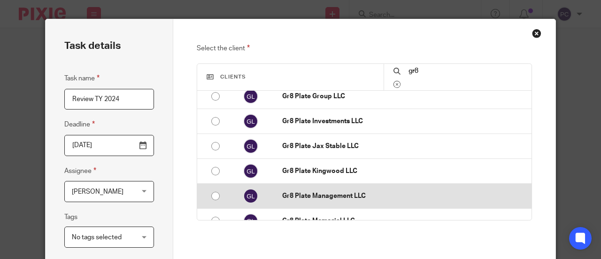
scroll to position [94, 0]
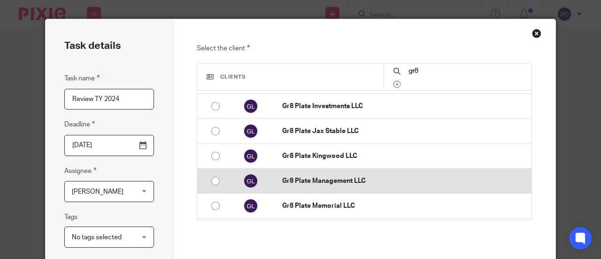
type input "gr8"
click at [333, 179] on p "Gr8 Plate Management LLC" at bounding box center [404, 180] width 245 height 9
radio input "false"
radio input "true"
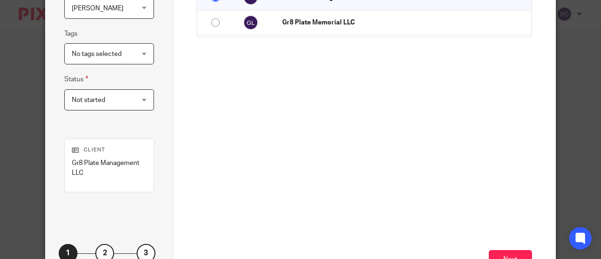
scroll to position [188, 0]
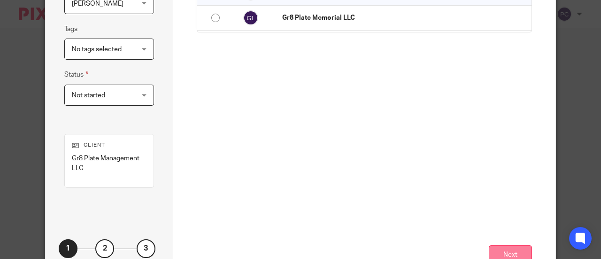
click at [505, 248] on button "Next" at bounding box center [510, 255] width 43 height 20
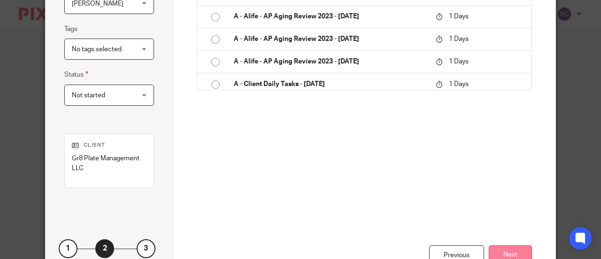
click at [502, 249] on button "Next" at bounding box center [510, 255] width 43 height 20
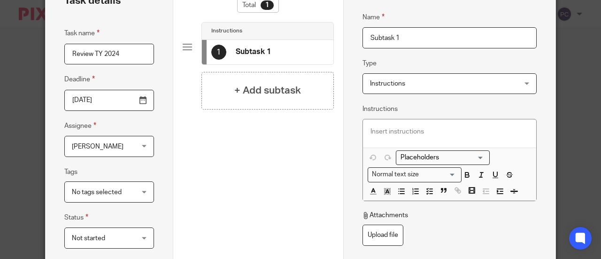
scroll to position [0, 0]
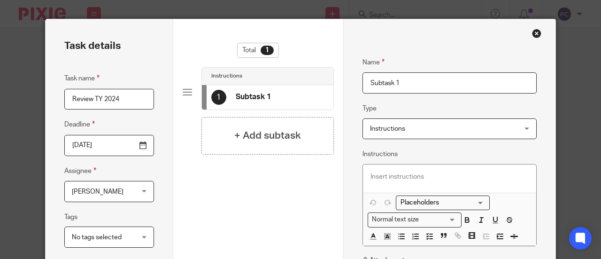
drag, startPoint x: 408, startPoint y: 84, endPoint x: 333, endPoint y: 73, distance: 76.0
click at [337, 84] on div "Task details Task name Review TY 2024 Deadline 2025-08-12 Assignee Rahil Hamira…" at bounding box center [301, 247] width 510 height 457
type input "Review"
click at [376, 175] on p at bounding box center [449, 176] width 159 height 9
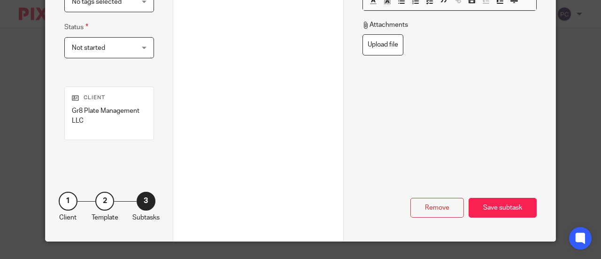
scroll to position [236, 0]
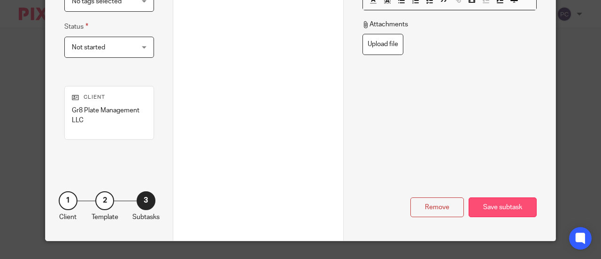
click at [498, 205] on div "Save subtask" at bounding box center [502, 207] width 68 height 20
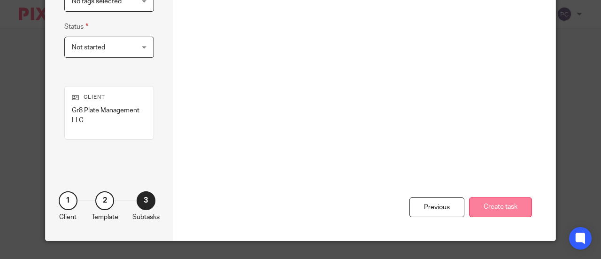
click at [485, 207] on button "Create task" at bounding box center [500, 207] width 63 height 20
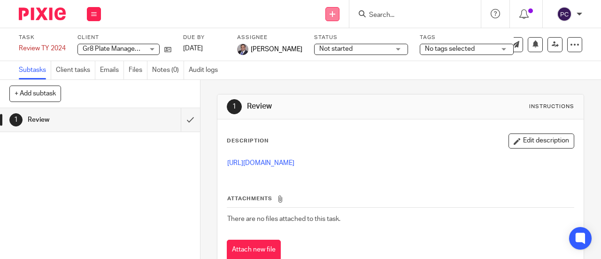
click at [328, 9] on link at bounding box center [332, 14] width 14 height 14
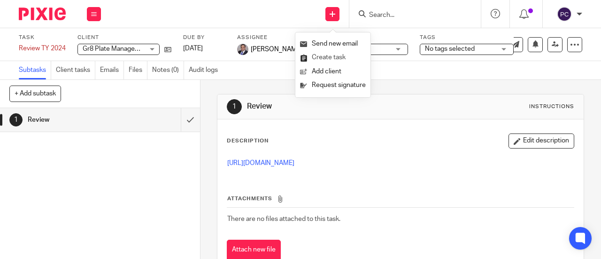
click at [325, 55] on link "Create task" at bounding box center [333, 58] width 66 height 14
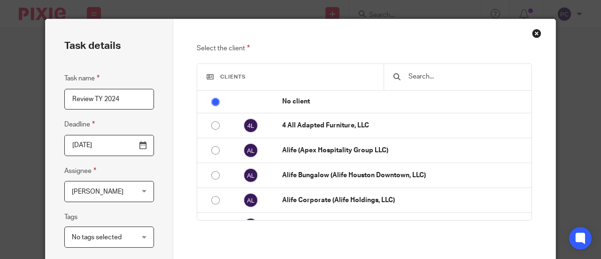
type input "Review TY 2024"
click at [103, 191] on span "[PERSON_NAME]" at bounding box center [98, 191] width 52 height 7
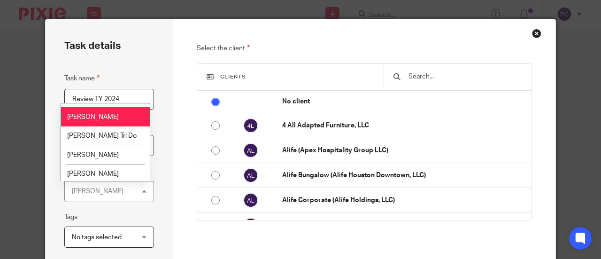
scroll to position [858, 0]
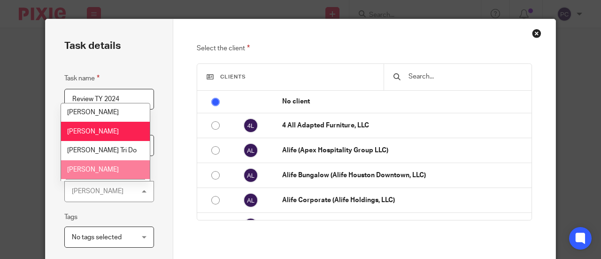
click at [87, 160] on li "[PERSON_NAME]" at bounding box center [105, 169] width 89 height 19
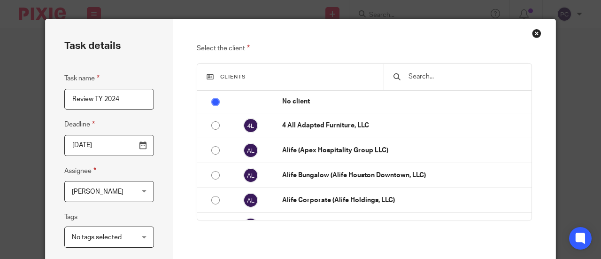
click at [409, 77] on input "text" at bounding box center [464, 76] width 115 height 10
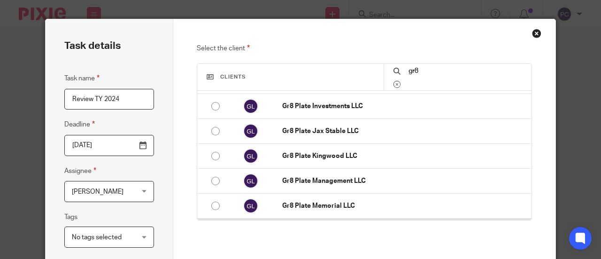
scroll to position [141, 0]
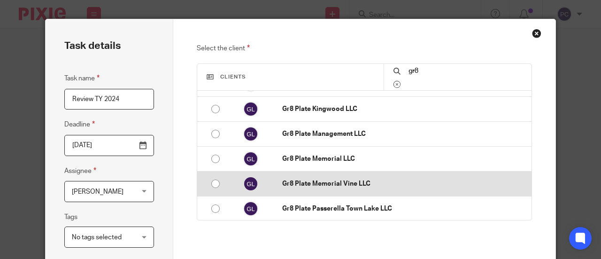
type input "gr8"
click at [212, 183] on input "radio" at bounding box center [216, 184] width 18 height 18
radio input "false"
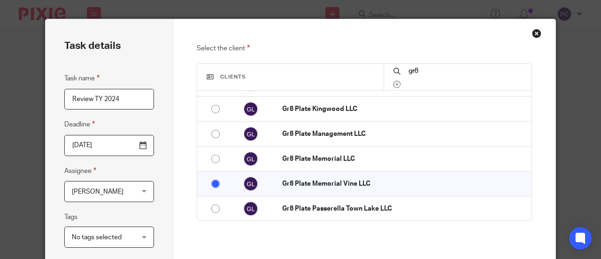
click at [331, 236] on div "Select the client Clients gr8 No client 4 All Adapted Furniture, LLC Alife (Ape…" at bounding box center [365, 187] width 336 height 288
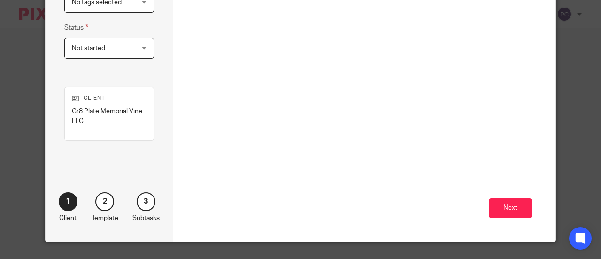
scroll to position [236, 0]
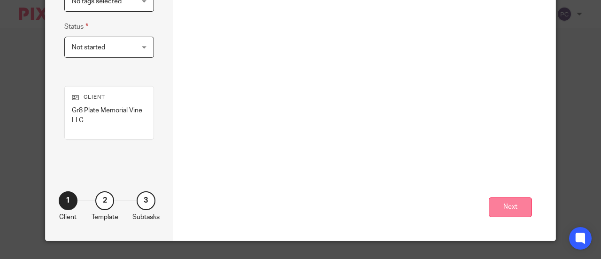
click at [512, 206] on button "Next" at bounding box center [510, 207] width 43 height 20
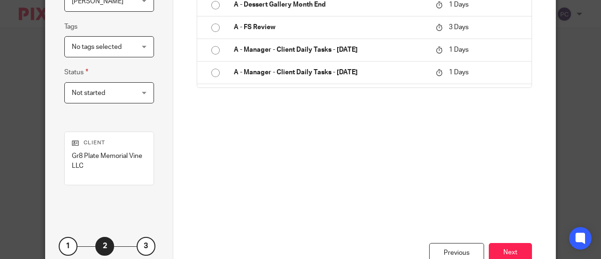
scroll to position [200, 0]
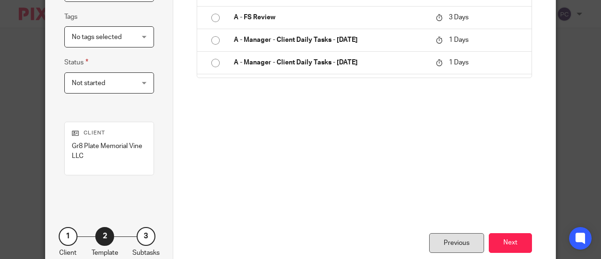
click at [452, 235] on div "Previous" at bounding box center [456, 243] width 55 height 20
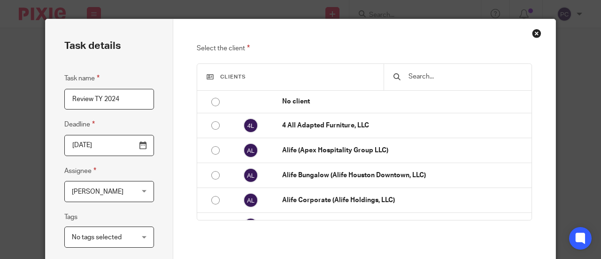
scroll to position [0, 0]
click at [536, 28] on div "Select the client Clients No client 4 All Adapted Furniture, LLC Alife (Apex Ho…" at bounding box center [364, 247] width 383 height 457
click at [534, 32] on div "Close this dialog window" at bounding box center [536, 33] width 9 height 9
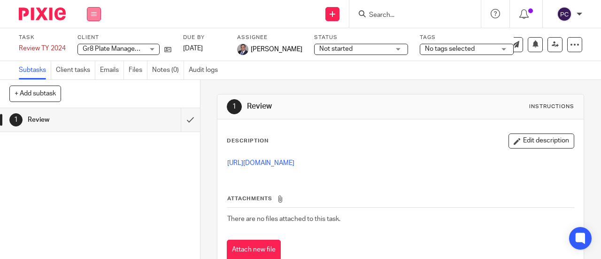
click at [90, 17] on button at bounding box center [94, 14] width 14 height 14
click at [89, 43] on link "Work" at bounding box center [89, 43] width 16 height 7
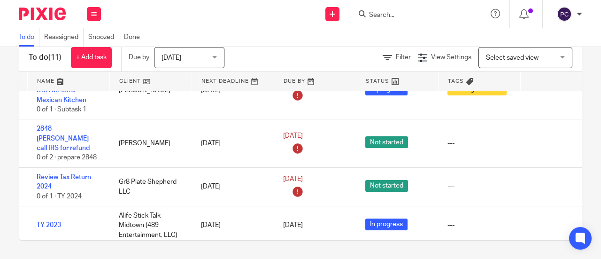
scroll to position [305, 0]
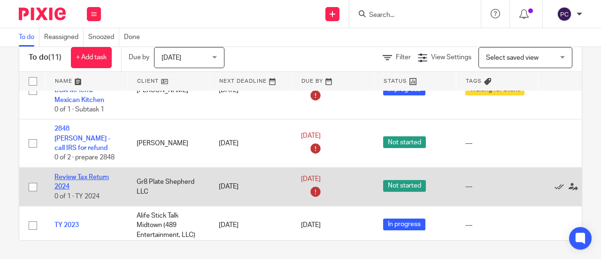
click at [59, 174] on link "Review Tax Return 2024" at bounding box center [81, 182] width 54 height 16
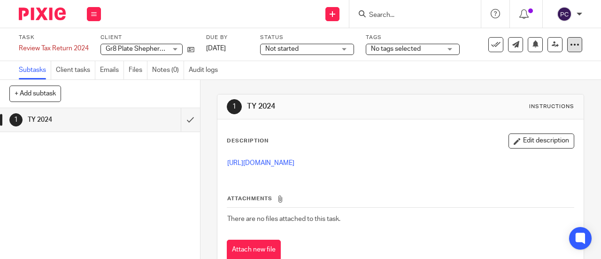
click at [570, 46] on icon at bounding box center [574, 44] width 9 height 9
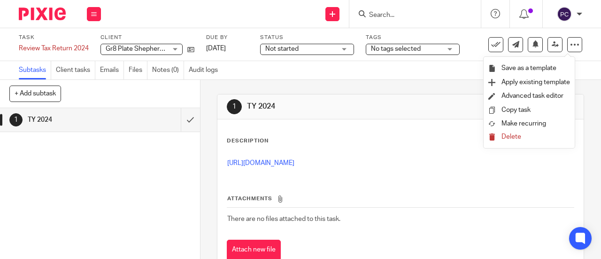
click at [507, 137] on span "Delete" at bounding box center [511, 136] width 20 height 7
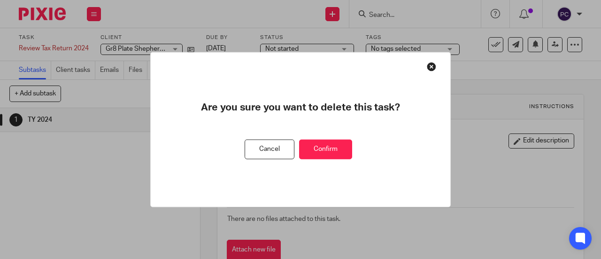
click at [315, 148] on button "Confirm" at bounding box center [325, 149] width 53 height 20
